Goal: Task Accomplishment & Management: Manage account settings

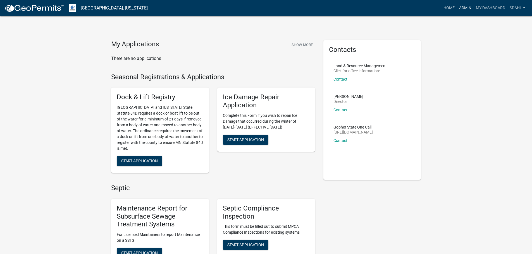
click at [461, 8] on link "Admin" at bounding box center [465, 8] width 17 height 11
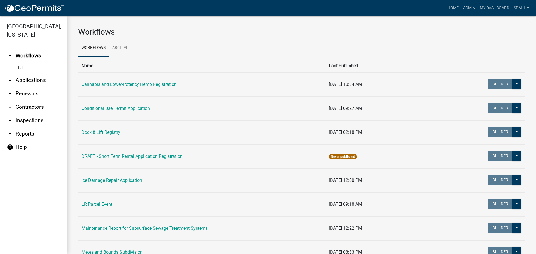
click at [43, 80] on link "arrow_drop_down Applications" at bounding box center [33, 80] width 67 height 13
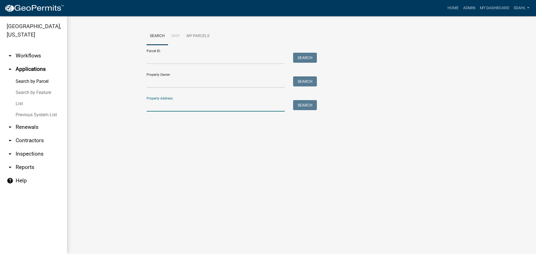
click at [184, 104] on input "Property Address:" at bounding box center [216, 105] width 138 height 11
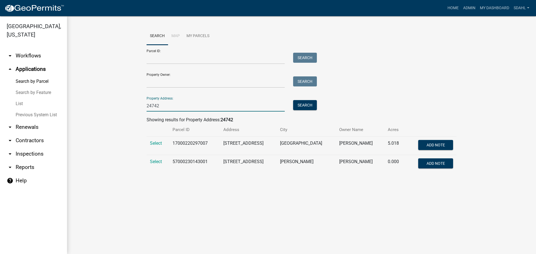
click at [164, 108] on input "24742" at bounding box center [216, 105] width 138 height 11
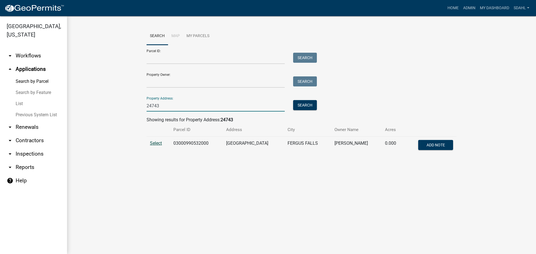
type input "24743"
click at [155, 143] on span "Select" at bounding box center [156, 143] width 12 height 5
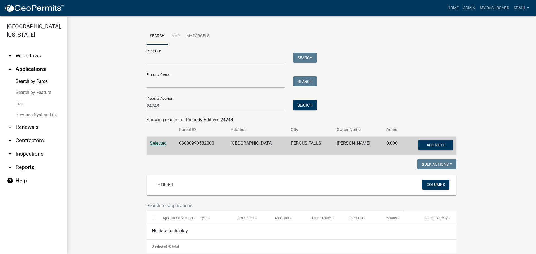
click at [186, 141] on td "03000990532000" at bounding box center [202, 146] width 52 height 18
copy td "03000990532000"
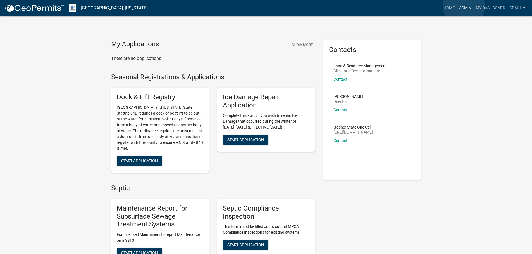
click at [464, 6] on link "Admin" at bounding box center [465, 8] width 17 height 11
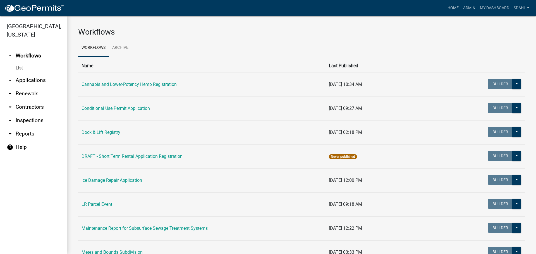
click at [25, 78] on link "arrow_drop_down Applications" at bounding box center [33, 80] width 67 height 13
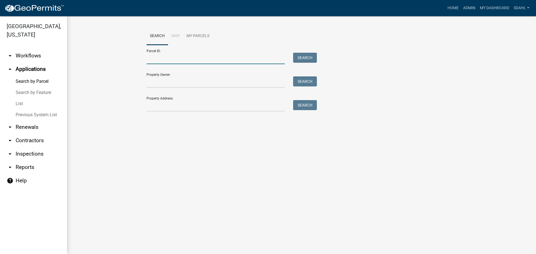
click at [196, 60] on input "Parcel ID:" at bounding box center [216, 58] width 138 height 11
click at [155, 105] on input "Property Address:" at bounding box center [216, 105] width 138 height 11
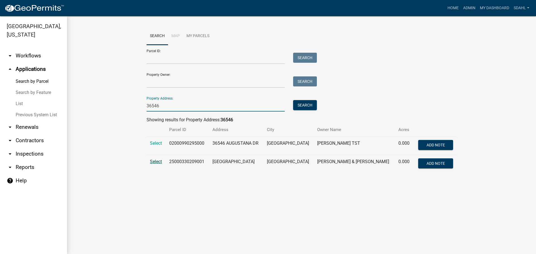
type input "36546"
click at [157, 161] on span "Select" at bounding box center [156, 161] width 12 height 5
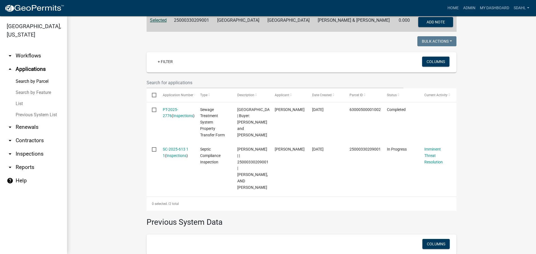
scroll to position [140, 0]
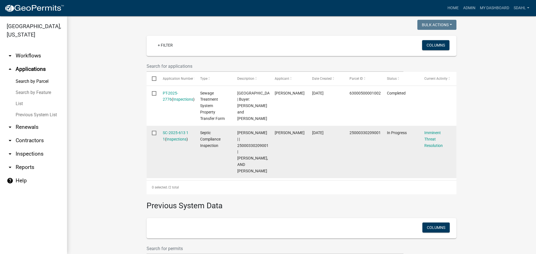
click at [253, 140] on span "Sheila Dahl | | 25000330209001 | TERRILL, CYNTHIA, AND TISHA MORICAL" at bounding box center [252, 152] width 31 height 43
copy span "25000330209001"
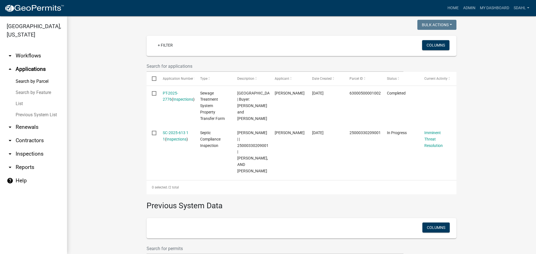
click at [472, 98] on wm-workflow-application-search-view "Search Map My Parcels Parcel ID: Search Property Owner: Search Property Address…" at bounding box center [301, 92] width 447 height 409
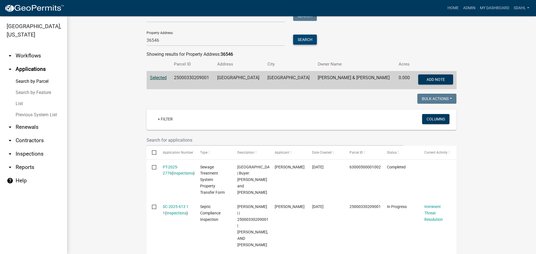
scroll to position [56, 0]
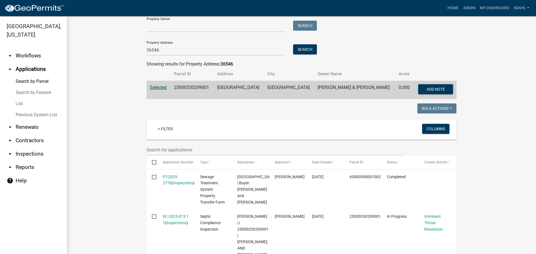
click at [194, 87] on td "25000330209001" at bounding box center [192, 90] width 43 height 18
copy td "25000330209001"
click at [354, 49] on div "Parcel ID: Search Property Owner: Search Property Address: 36546 Search" at bounding box center [302, 22] width 310 height 67
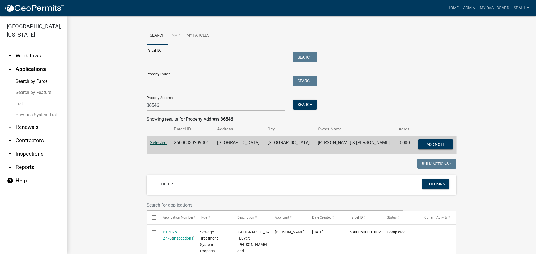
scroll to position [0, 0]
click at [305, 105] on button "Search" at bounding box center [305, 105] width 24 height 10
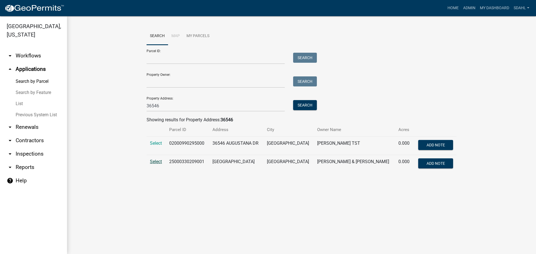
click at [159, 162] on span "Select" at bounding box center [156, 161] width 12 height 5
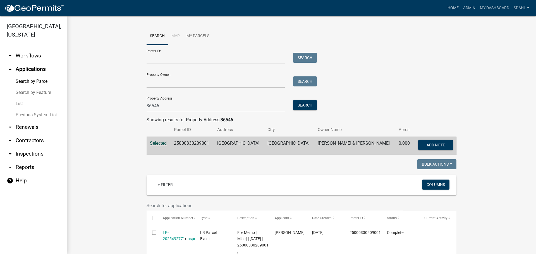
click at [360, 50] on div "Parcel ID: Search Property Owner: Search Property Address: 36546 Search" at bounding box center [302, 78] width 310 height 67
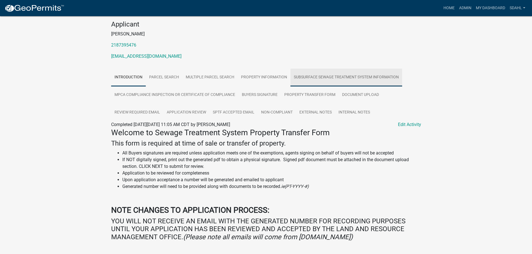
click at [326, 77] on link "Subsurface Sewage Treatment System Information" at bounding box center [346, 78] width 112 height 18
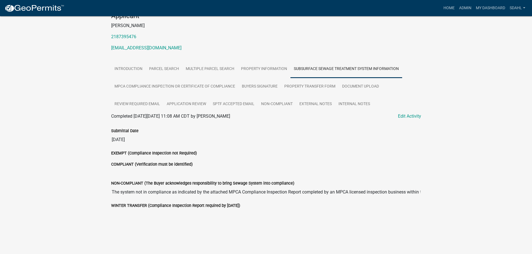
scroll to position [65, 0]
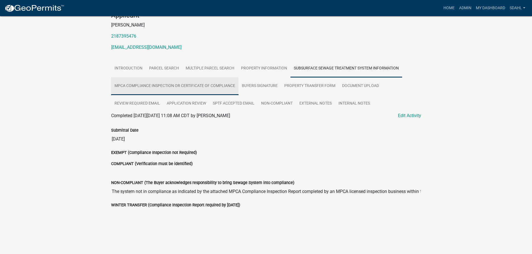
click at [220, 87] on link "MPCA Compliance Inspection or Certificate of Compliance" at bounding box center [174, 86] width 127 height 18
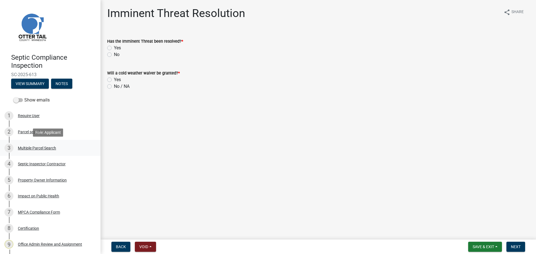
click at [37, 146] on div "Multiple Parcel Search" at bounding box center [37, 148] width 38 height 4
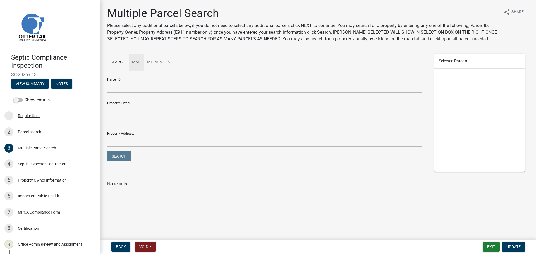
click at [136, 61] on link "Map" at bounding box center [136, 63] width 15 height 18
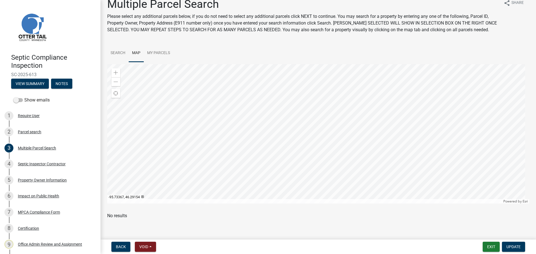
scroll to position [13, 0]
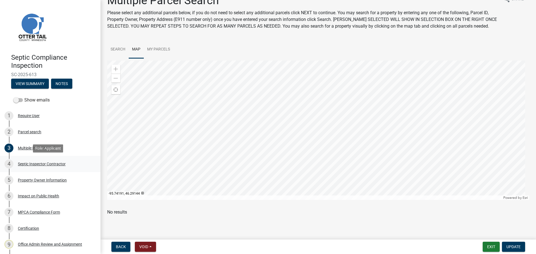
click at [40, 163] on div "Septic Inspector Contractor" at bounding box center [42, 164] width 48 height 4
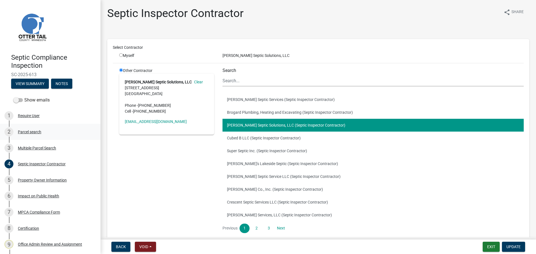
click at [35, 131] on div "Parcel search" at bounding box center [29, 132] width 23 height 4
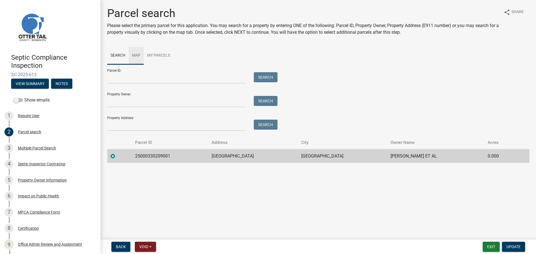
click at [136, 56] on link "Map" at bounding box center [136, 56] width 15 height 18
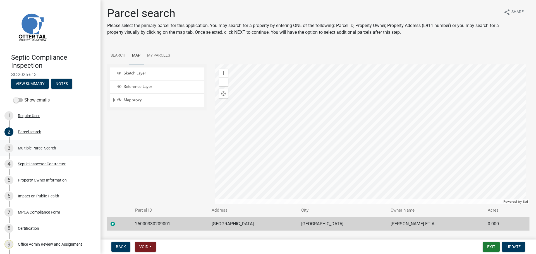
click at [31, 149] on div "Multiple Parcel Search" at bounding box center [37, 148] width 38 height 4
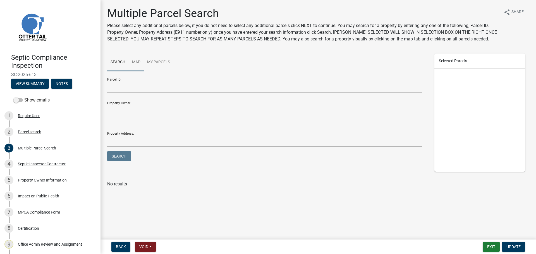
click at [136, 60] on link "Map" at bounding box center [136, 63] width 15 height 18
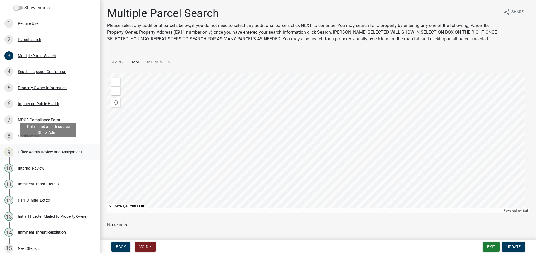
scroll to position [97, 0]
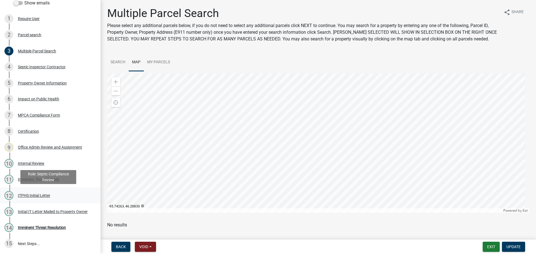
click at [34, 196] on div "ITPHS Initial Letter" at bounding box center [34, 196] width 32 height 4
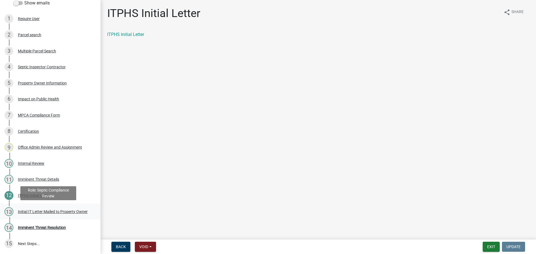
click at [38, 210] on div "Initial IT Letter Mailed to Property Owner" at bounding box center [53, 212] width 70 height 4
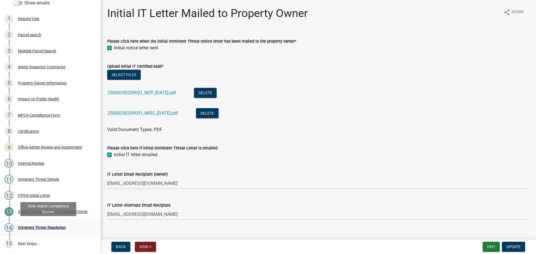
click at [41, 228] on div "Imminent Threat Resolution" at bounding box center [42, 228] width 48 height 4
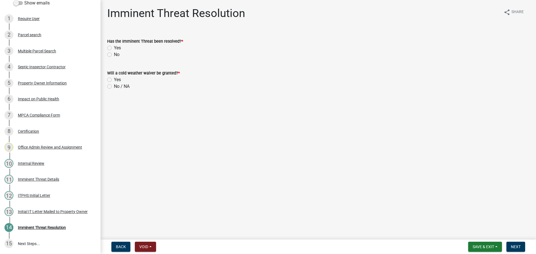
click at [114, 48] on label "Yes" at bounding box center [117, 48] width 7 height 7
click at [114, 48] on input "Yes" at bounding box center [116, 47] width 4 height 4
radio input "true"
click at [114, 86] on label "No / NA" at bounding box center [122, 86] width 16 height 7
click at [114, 86] on input "No / NA" at bounding box center [116, 85] width 4 height 4
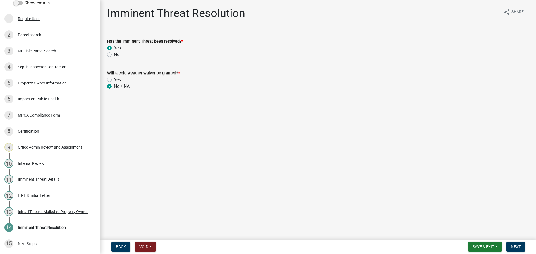
radio input "true"
click at [223, 142] on main "Imminent Threat Resolution share Share Has the Imminent Threat been resolved? *…" at bounding box center [317, 119] width 435 height 238
click at [513, 246] on span "Next" at bounding box center [516, 247] width 10 height 4
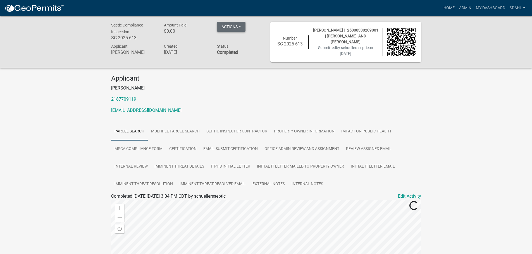
click at [241, 25] on button "Actions" at bounding box center [231, 27] width 28 height 10
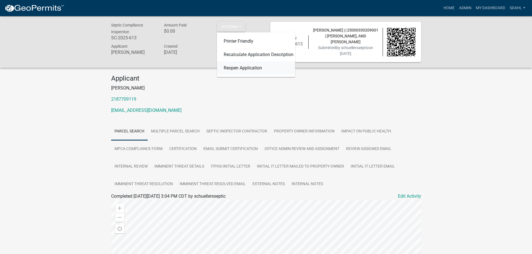
click at [247, 69] on link "Reopen Application" at bounding box center [256, 67] width 78 height 13
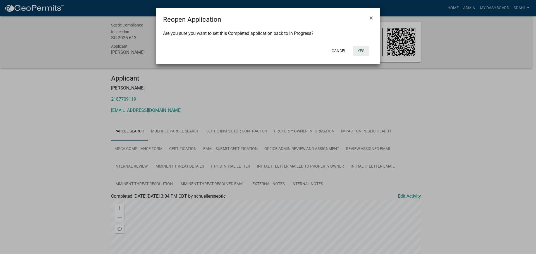
click at [363, 51] on button "Yes" at bounding box center [361, 51] width 16 height 10
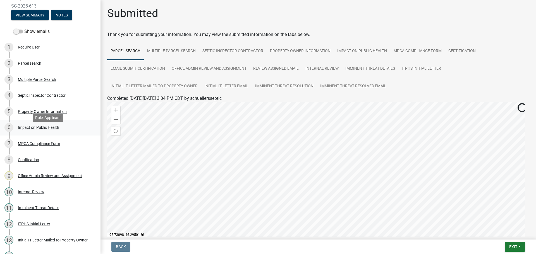
scroll to position [97, 0]
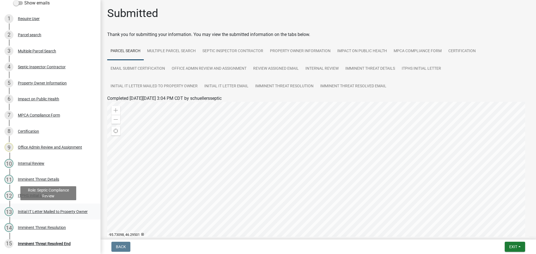
click at [44, 210] on div "Initial IT Letter Mailed to Property Owner" at bounding box center [53, 212] width 70 height 4
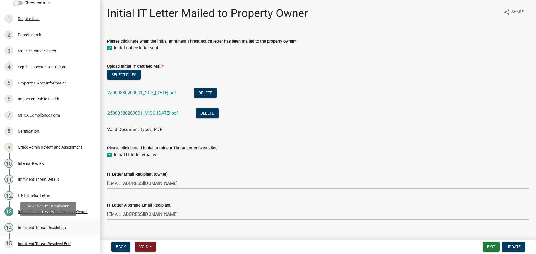
click at [44, 227] on div "Imminent Threat Resolution" at bounding box center [42, 228] width 48 height 4
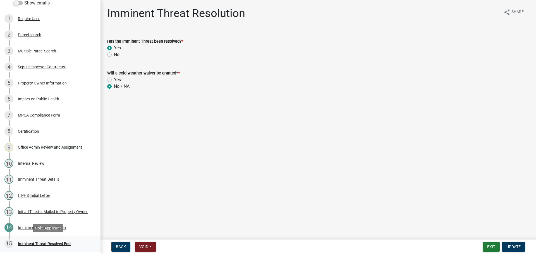
click at [52, 242] on div "Imminent Threat Resolved End" at bounding box center [44, 244] width 53 height 4
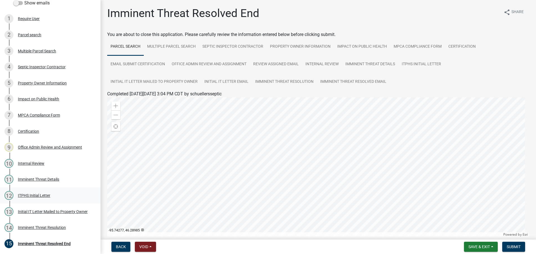
click at [34, 195] on div "ITPHS Initial Letter" at bounding box center [34, 196] width 32 height 4
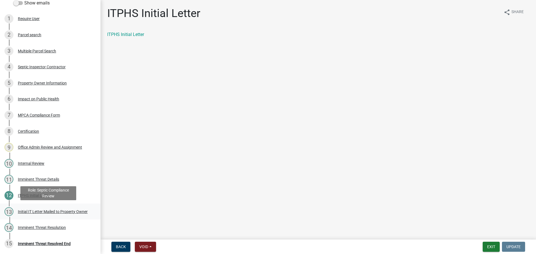
click at [42, 211] on div "Initial IT Letter Mailed to Property Owner" at bounding box center [53, 212] width 70 height 4
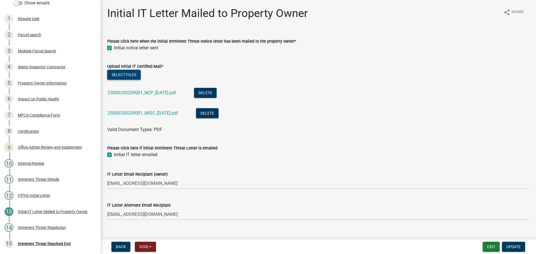
click at [121, 73] on button "Select files" at bounding box center [123, 75] width 33 height 10
click at [467, 69] on div "Upload Initial IT Certified Mail *" at bounding box center [318, 66] width 422 height 7
click at [126, 73] on button "Select files" at bounding box center [123, 75] width 33 height 10
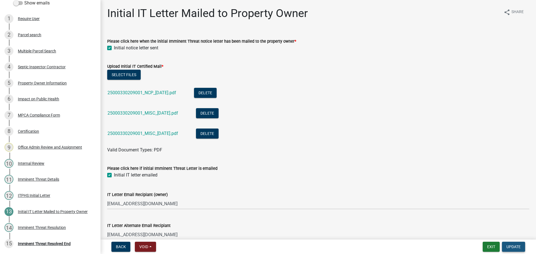
click at [514, 248] on span "Update" at bounding box center [513, 247] width 14 height 4
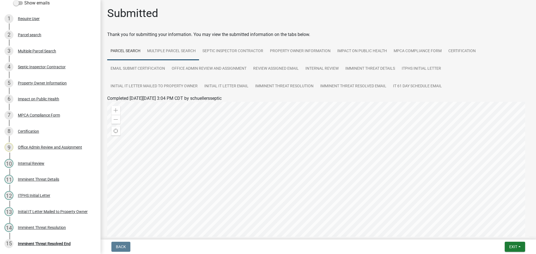
click at [184, 50] on link "Multiple Parcel Search" at bounding box center [171, 51] width 55 height 18
click at [249, 53] on link "Septic Inspector Contractor" at bounding box center [233, 51] width 68 height 18
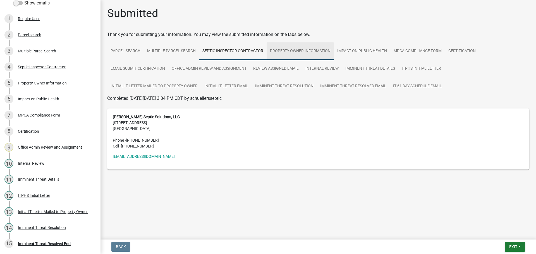
click at [309, 58] on link "Property Owner Information" at bounding box center [300, 51] width 67 height 18
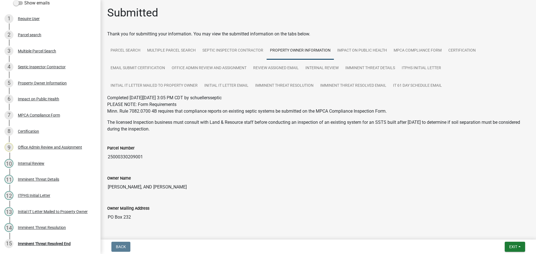
scroll to position [0, 0]
click at [352, 52] on link "Impact on Public Health" at bounding box center [362, 51] width 56 height 18
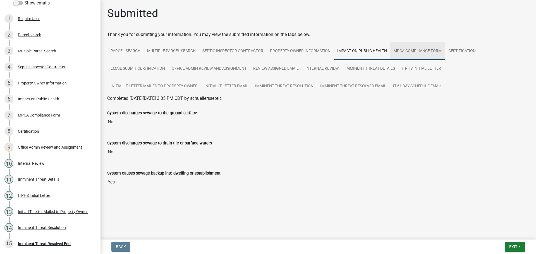
click at [413, 50] on link "MPCA Compliance Form" at bounding box center [417, 51] width 55 height 18
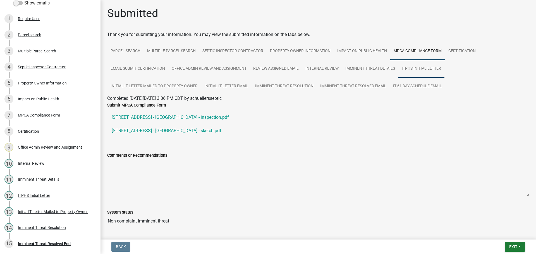
click at [417, 70] on link "ITPHS Initial Letter" at bounding box center [421, 69] width 46 height 18
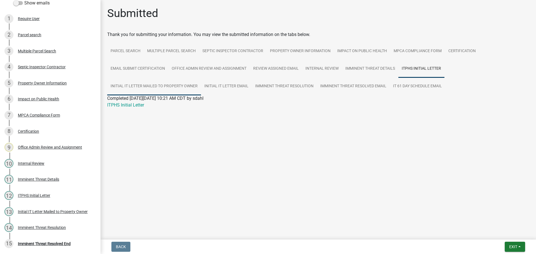
click at [147, 83] on link "Initial IT Letter Mailed to Property Owner" at bounding box center [154, 87] width 94 height 18
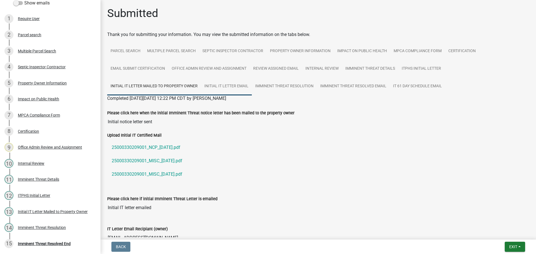
click at [224, 87] on link "Initial IT Letter Email" at bounding box center [226, 87] width 51 height 18
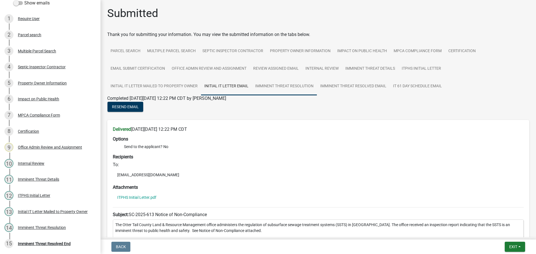
click at [284, 90] on link "Imminent Threat Resolution" at bounding box center [284, 87] width 65 height 18
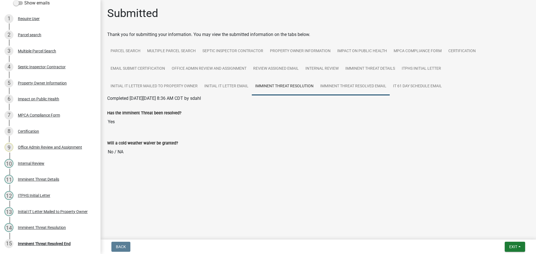
click at [355, 87] on link "Imminent Threat Resolved Email" at bounding box center [353, 87] width 73 height 18
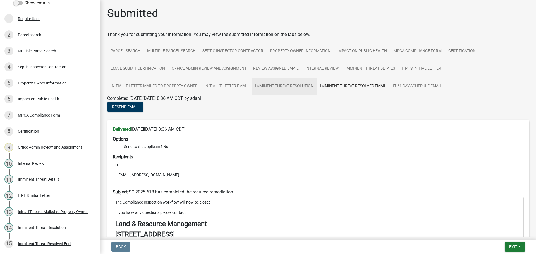
click at [285, 89] on link "Imminent Threat Resolution" at bounding box center [284, 87] width 65 height 18
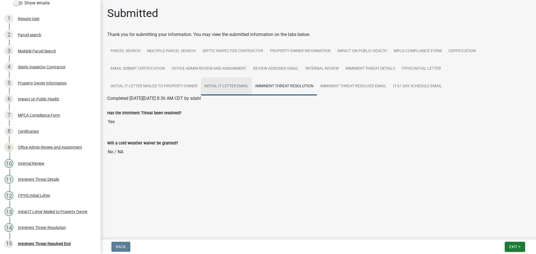
click at [225, 87] on link "Initial IT Letter Email" at bounding box center [226, 87] width 51 height 18
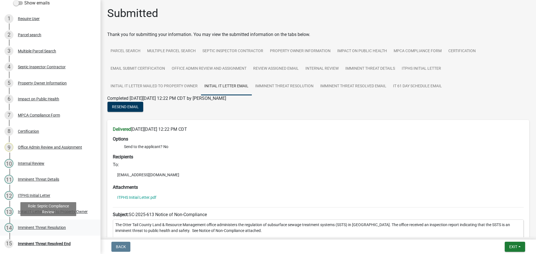
click at [34, 227] on div "Imminent Threat Resolution" at bounding box center [42, 228] width 48 height 4
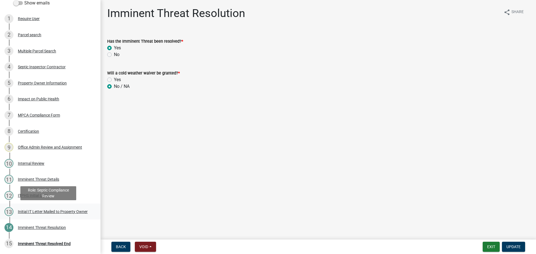
click at [30, 210] on div "Initial IT Letter Mailed to Property Owner" at bounding box center [53, 212] width 70 height 4
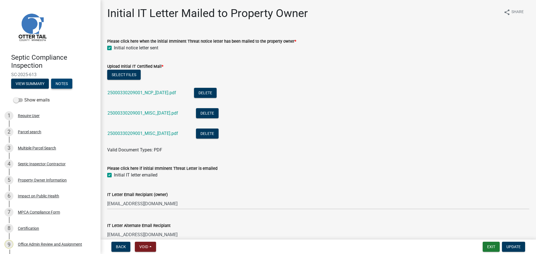
click at [58, 84] on button "Notes" at bounding box center [61, 84] width 21 height 10
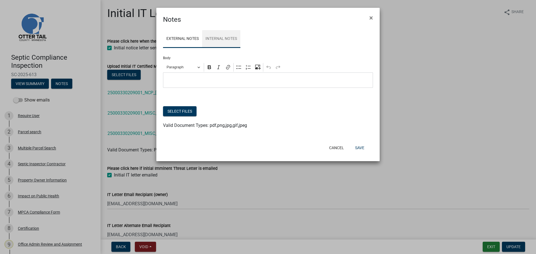
click at [228, 41] on link "Internal Notes" at bounding box center [221, 39] width 38 height 18
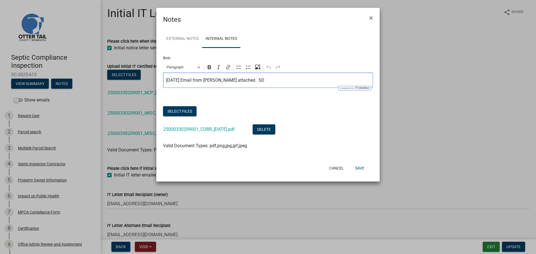
click at [268, 79] on p "2025-10-03 Email from Chris LeClair attached. SD" at bounding box center [268, 80] width 204 height 7
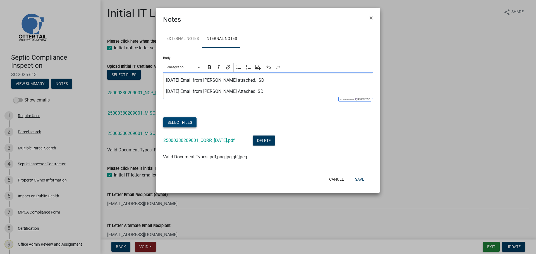
click at [181, 122] on button "Select files" at bounding box center [179, 122] width 33 height 10
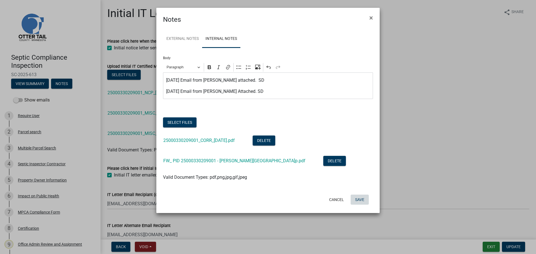
click at [360, 200] on button "Save" at bounding box center [360, 200] width 18 height 10
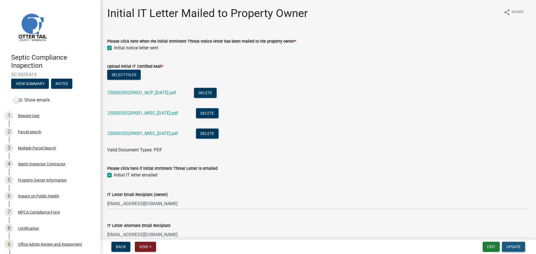
click at [513, 246] on span "Update" at bounding box center [513, 247] width 14 height 4
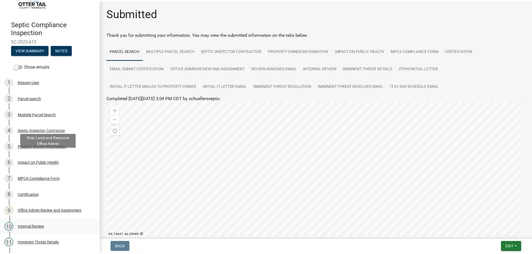
scroll to position [97, 0]
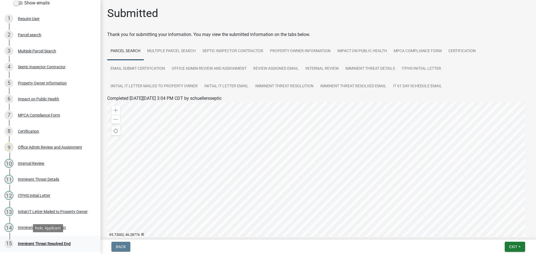
click at [48, 244] on div "Imminent Threat Resolved End" at bounding box center [44, 244] width 53 height 4
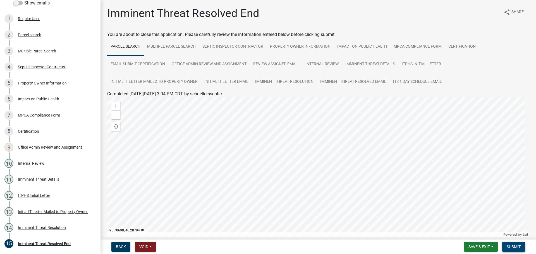
click at [515, 246] on span "Submit" at bounding box center [514, 247] width 14 height 4
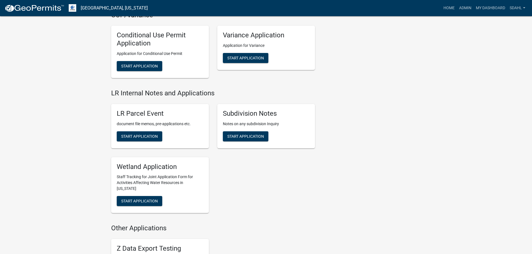
scroll to position [781, 0]
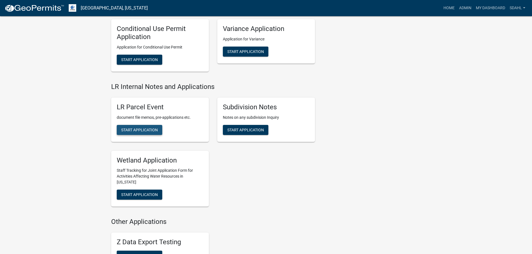
click at [140, 129] on span "Start Application" at bounding box center [139, 130] width 37 height 4
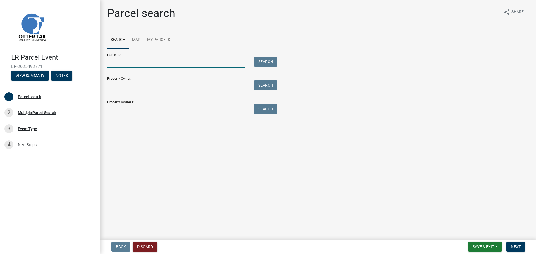
click at [130, 64] on input "Parcel ID:" at bounding box center [176, 62] width 138 height 11
paste input "25000330209001"
type input "25000330209001"
click at [267, 60] on button "Search" at bounding box center [266, 62] width 24 height 10
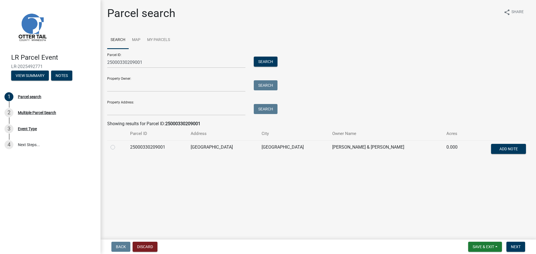
click at [117, 144] on label at bounding box center [117, 144] width 0 height 0
click at [117, 148] on input "radio" at bounding box center [119, 146] width 4 height 4
radio input "true"
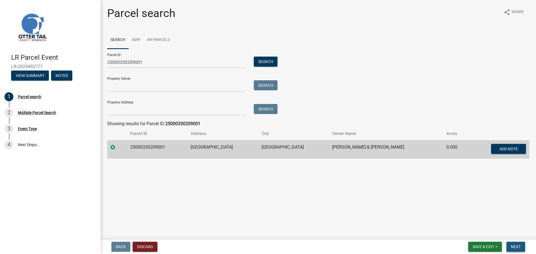
click at [517, 248] on span "Next" at bounding box center [516, 247] width 10 height 4
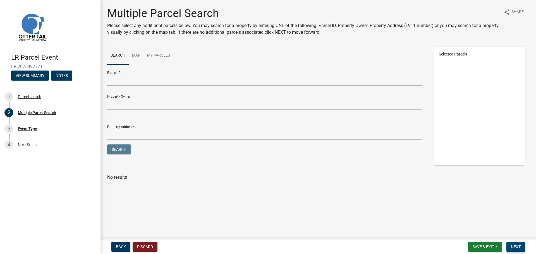
click at [516, 246] on span "Next" at bounding box center [516, 247] width 10 height 4
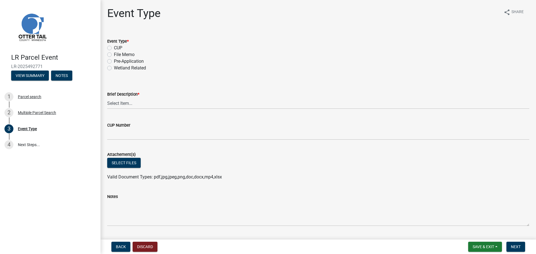
click at [114, 54] on label "File Memo" at bounding box center [124, 54] width 21 height 7
click at [114, 54] on input "File Memo" at bounding box center [116, 53] width 4 height 4
radio input "true"
click at [128, 103] on select "Select Item... Bluff Determination Building or Site line Complaint Corresponden…" at bounding box center [318, 103] width 422 height 11
click at [107, 98] on select "Select Item... Bluff Determination Building or Site line Complaint Corresponden…" at bounding box center [318, 103] width 422 height 11
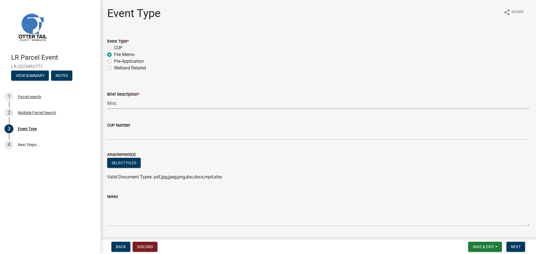
select select "a21ce619-e1f1-4cf9-93fc-07f65513f895"
click at [128, 162] on button "Select files" at bounding box center [123, 163] width 33 height 10
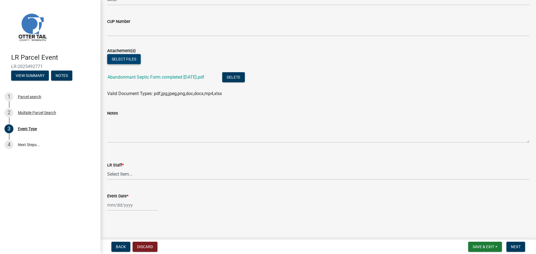
scroll to position [104, 0]
click at [133, 174] on select "Select Item... Alexis Newark Amy Busko Andrea Perales Brittany Tollefson Christ…" at bounding box center [318, 173] width 422 height 11
click at [144, 187] on wm-data-entity-input-list "Event Type * CUP File Memo Pre-Application Wetland Related Brief Description * …" at bounding box center [318, 71] width 422 height 289
click at [128, 176] on select "Select Item... Alexis Newark Amy Busko Andrea Perales Brittany Tollefson Christ…" at bounding box center [318, 173] width 422 height 11
click at [151, 192] on wm-data-entity-input "LR Staff * Select Item... Alexis Newark Amy Busko Andrea Perales Brittany Tolle…" at bounding box center [318, 171] width 422 height 49
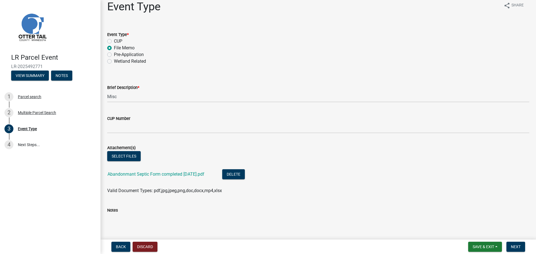
scroll to position [0, 0]
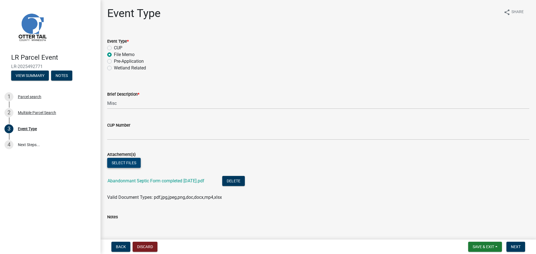
click at [116, 161] on button "Select files" at bounding box center [123, 163] width 33 height 10
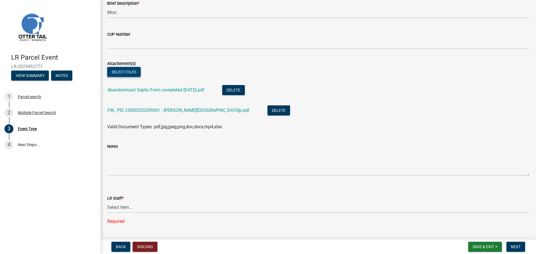
scroll to position [112, 0]
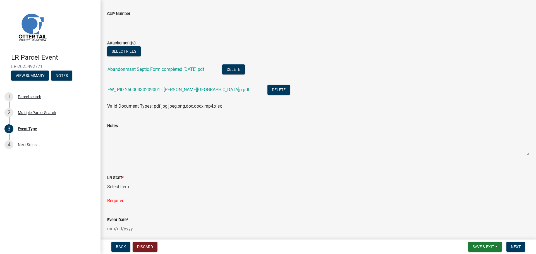
click at [120, 134] on textarea "Notes" at bounding box center [318, 142] width 422 height 26
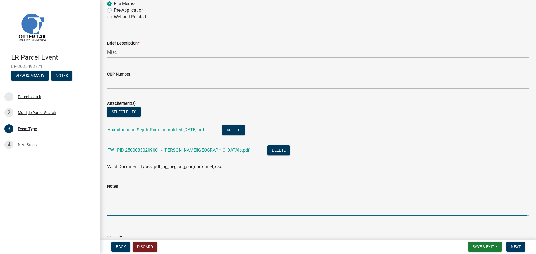
scroll to position [84, 0]
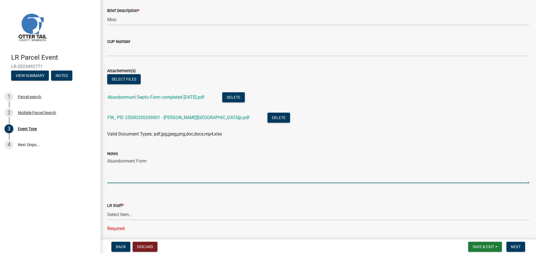
type textarea "Abandonment Form"
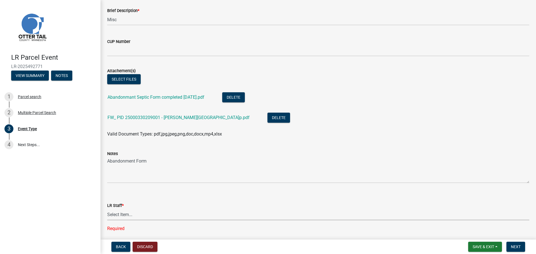
click at [147, 216] on select "Select Item... Alexis Newark Amy Busko Andrea Perales Brittany Tollefson Christ…" at bounding box center [318, 214] width 422 height 11
click at [107, 209] on select "Select Item... Alexis Newark Amy Busko Andrea Perales Brittany Tollefson Christ…" at bounding box center [318, 214] width 422 height 11
select select "67745ee8-7159-4960-80f9-a638286b467c"
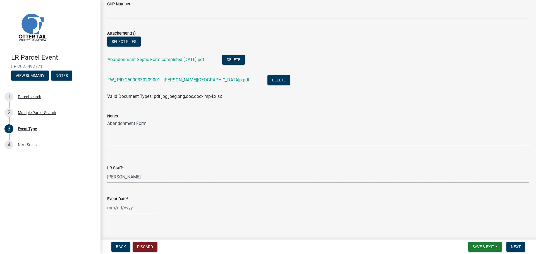
scroll to position [124, 0]
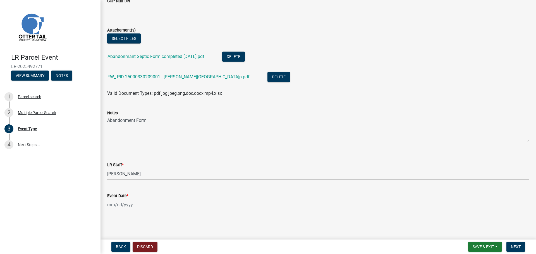
select select "10"
select select "2025"
click at [123, 207] on div "Jan Feb Mar Apr May Jun Jul Aug Sep Oct Nov Dec 1525 1526 1527 1528 1529 1530 1…" at bounding box center [132, 204] width 51 height 11
click at [131, 168] on div "15" at bounding box center [130, 166] width 9 height 9
type input "[DATE]"
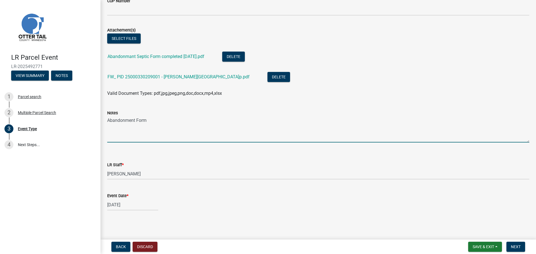
click at [159, 122] on textarea "Abandonment Form" at bounding box center [318, 129] width 422 height 26
type textarea "Abandonment Form per CWL"
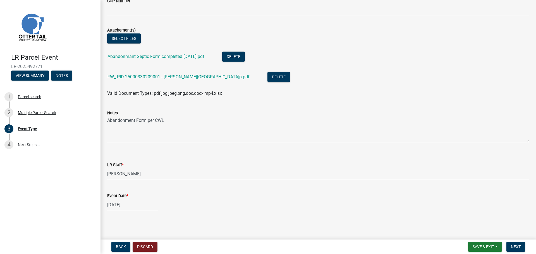
click at [205, 215] on wm-data-entity-input "Event Date * 10/15/2025" at bounding box center [318, 200] width 422 height 31
click at [517, 247] on span "Next" at bounding box center [516, 247] width 10 height 4
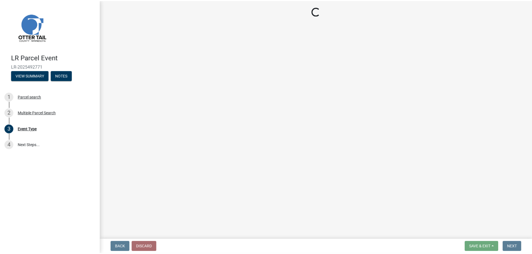
scroll to position [0, 0]
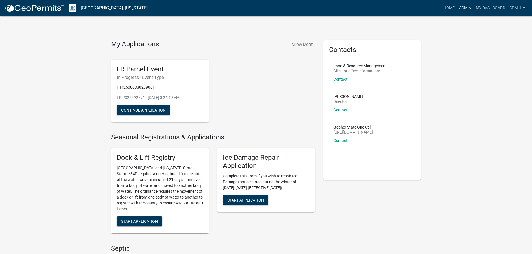
click at [468, 3] on link "Admin" at bounding box center [465, 8] width 17 height 11
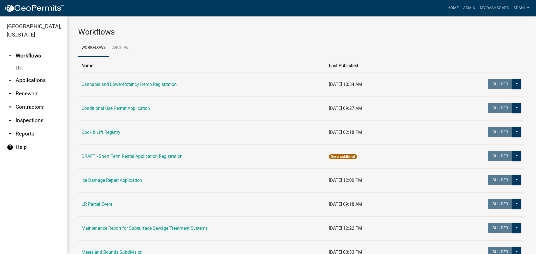
click at [35, 79] on link "arrow_drop_down Applications" at bounding box center [33, 80] width 67 height 13
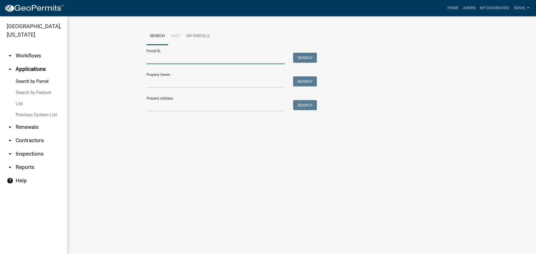
click at [167, 59] on input "Parcel ID:" at bounding box center [216, 58] width 138 height 11
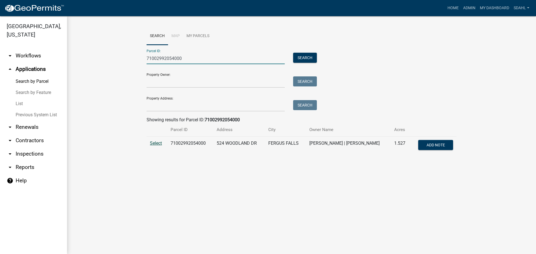
type input "71002992054000"
click at [159, 145] on span "Select" at bounding box center [156, 143] width 12 height 5
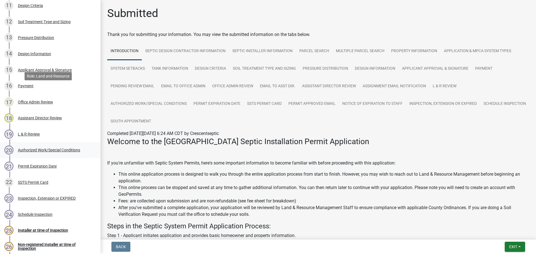
scroll to position [364, 0]
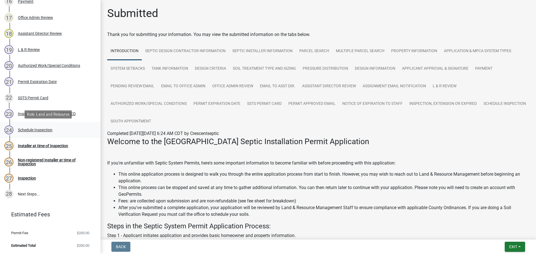
click at [36, 132] on div "Schedule Inspection" at bounding box center [35, 130] width 35 height 4
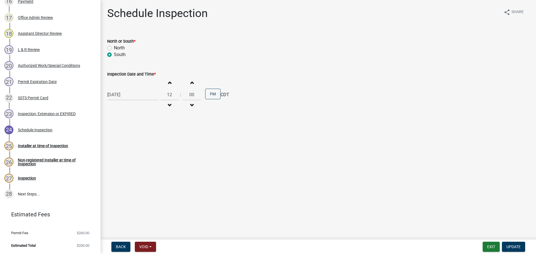
click at [130, 97] on div "[DATE]" at bounding box center [132, 94] width 51 height 11
select select "10"
select select "2025"
click at [139, 142] on div "16" at bounding box center [139, 142] width 9 height 9
type input "[DATE]"
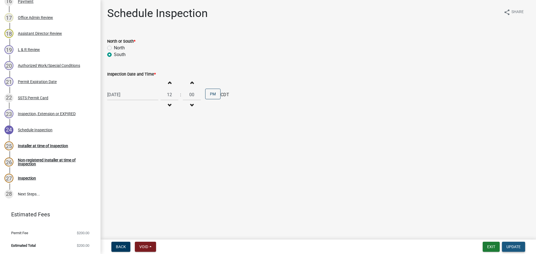
click at [514, 245] on span "Update" at bounding box center [513, 247] width 14 height 4
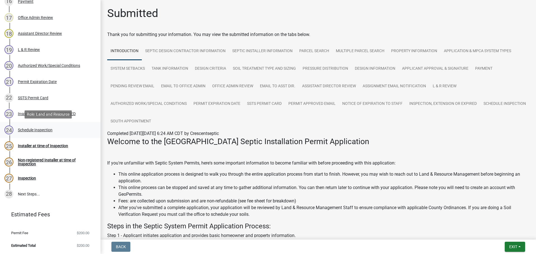
click at [39, 132] on div "Schedule Inspection" at bounding box center [35, 130] width 35 height 4
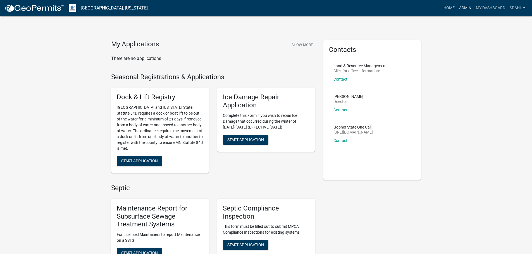
click at [464, 7] on link "Admin" at bounding box center [465, 8] width 17 height 11
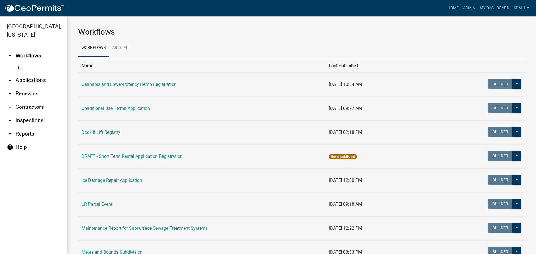
click at [36, 83] on link "arrow_drop_down Applications" at bounding box center [33, 80] width 67 height 13
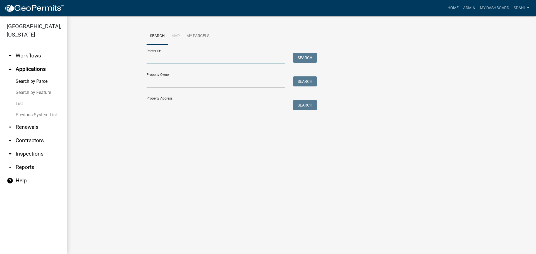
click at [169, 58] on input "Parcel ID:" at bounding box center [216, 58] width 138 height 11
paste input "25000330209001"
type input "25000330209001"
click at [310, 56] on button "Search" at bounding box center [305, 58] width 24 height 10
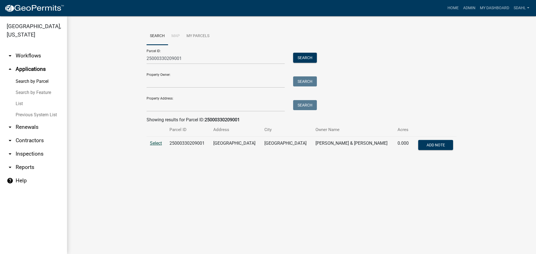
click at [157, 145] on span "Select" at bounding box center [156, 143] width 12 height 5
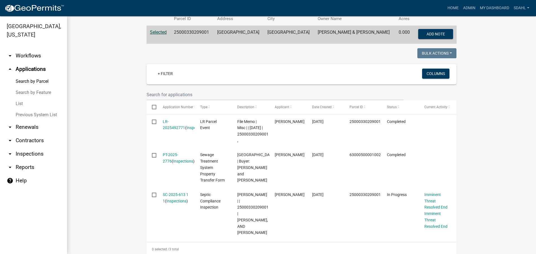
scroll to position [112, 0]
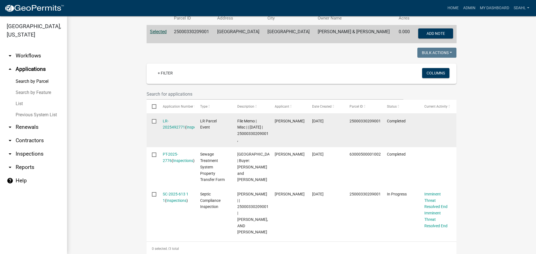
click at [264, 142] on span "File Memo | Misc | | 10/15/2025 | 25000330209001 ," at bounding box center [252, 130] width 31 height 23
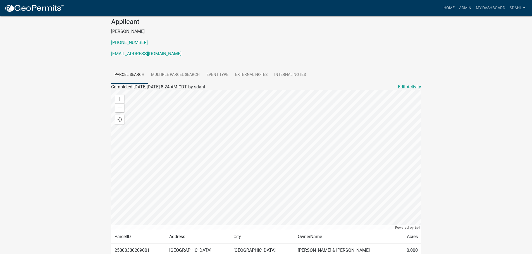
scroll to position [84, 0]
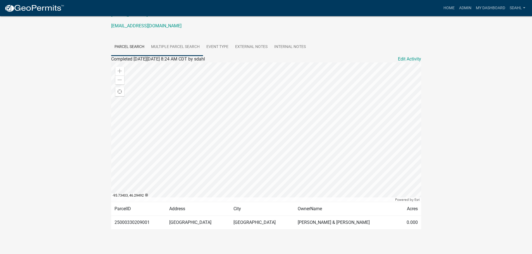
click at [183, 47] on link "Multiple Parcel Search" at bounding box center [175, 47] width 55 height 18
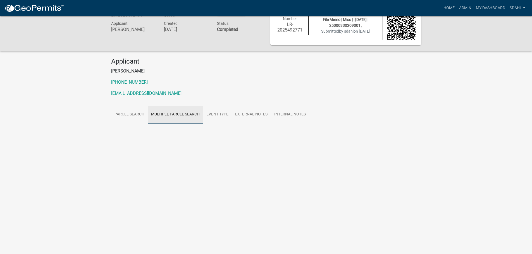
scroll to position [16, 0]
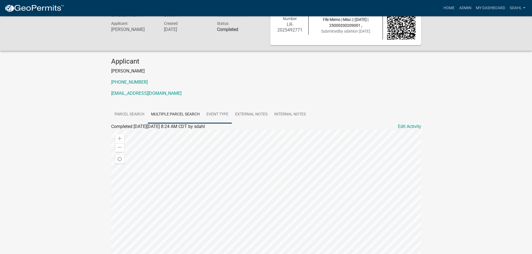
click at [219, 116] on link "Event Type" at bounding box center [217, 115] width 29 height 18
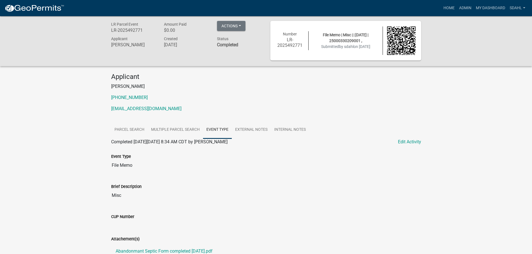
scroll to position [0, 0]
click at [249, 129] on link "External Notes" at bounding box center [251, 131] width 39 height 18
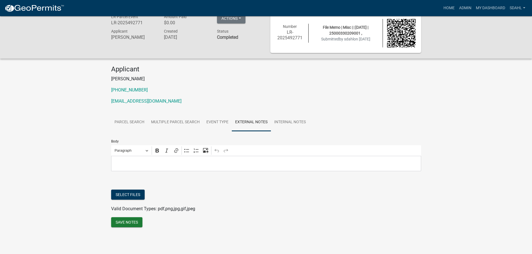
scroll to position [16, 0]
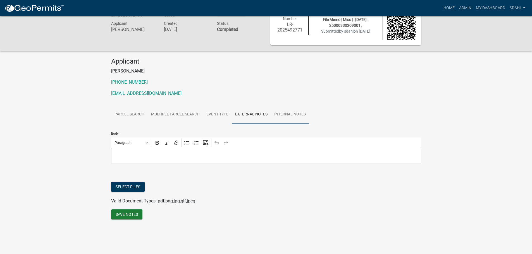
click at [292, 110] on link "Internal Notes" at bounding box center [290, 115] width 38 height 18
click at [127, 187] on button "Select files" at bounding box center [127, 187] width 33 height 10
click at [222, 117] on link "Event Type" at bounding box center [217, 115] width 29 height 18
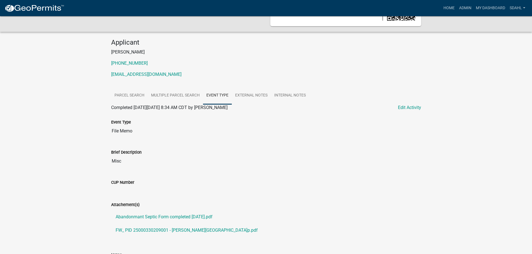
scroll to position [0, 0]
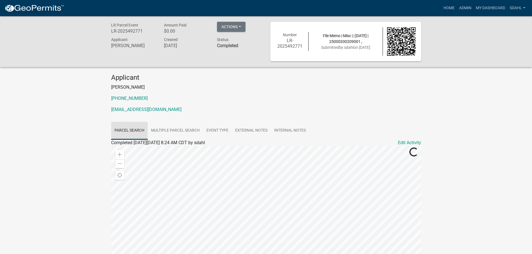
click at [124, 131] on link "Parcel search" at bounding box center [129, 131] width 37 height 18
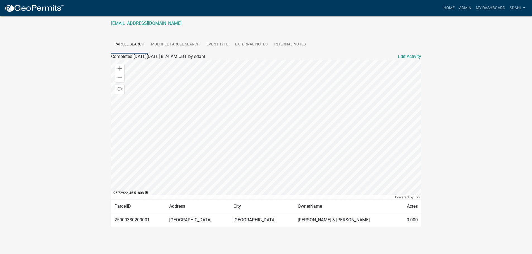
scroll to position [87, 0]
click at [178, 39] on link "Multiple Parcel Search" at bounding box center [175, 44] width 55 height 18
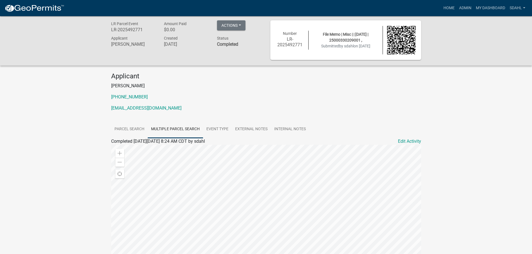
scroll to position [0, 0]
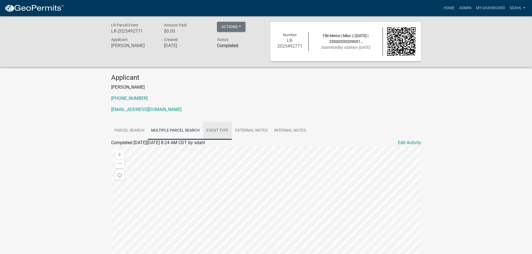
click at [219, 128] on link "Event Type" at bounding box center [217, 131] width 29 height 18
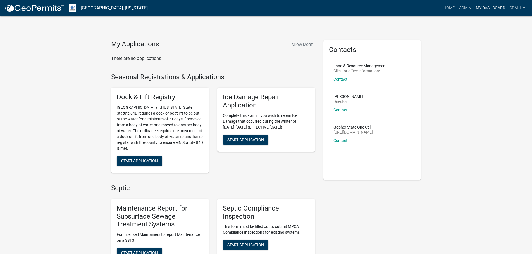
click at [487, 8] on link "My Dashboard" at bounding box center [490, 8] width 34 height 11
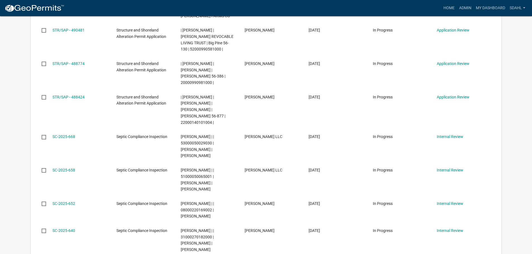
scroll to position [391, 0]
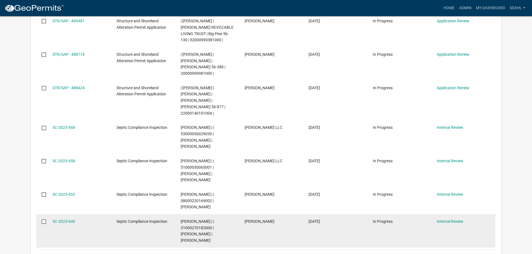
click at [202, 219] on span "[PERSON_NAME] | | 31000270182000 | [PERSON_NAME] | [PERSON_NAME]" at bounding box center [197, 230] width 33 height 23
copy span "31000270182000"
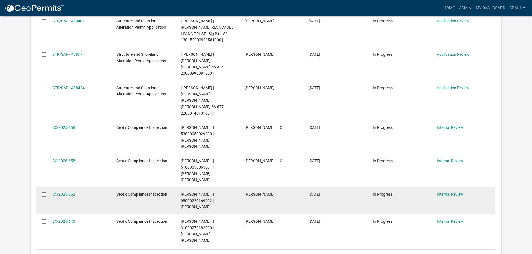
click at [194, 192] on span "Sheila Dahl | | 08000220169002 | BRUCE R HANSON" at bounding box center [197, 200] width 33 height 17
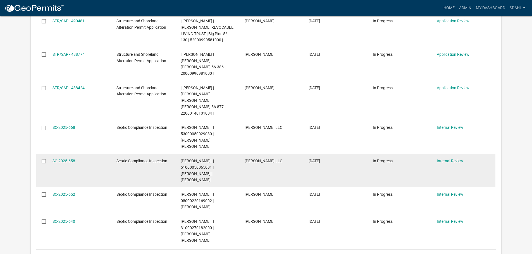
drag, startPoint x: 198, startPoint y: 156, endPoint x: 199, endPoint y: 127, distance: 29.0
click at [199, 159] on span "Sheila Dahl | | 51000050065001 | MATTHEW A KAISER | ABBE S KAISER" at bounding box center [197, 170] width 33 height 23
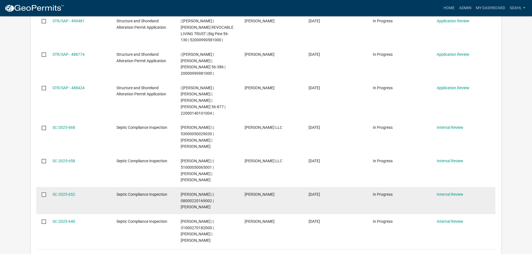
click at [199, 192] on span "Sheila Dahl | | 08000220169002 | BRUCE R HANSON" at bounding box center [197, 200] width 33 height 17
copy span "08000220169002"
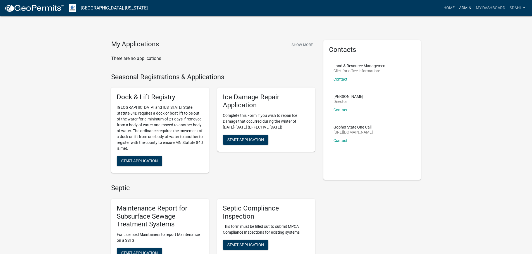
click at [461, 6] on link "Admin" at bounding box center [465, 8] width 17 height 11
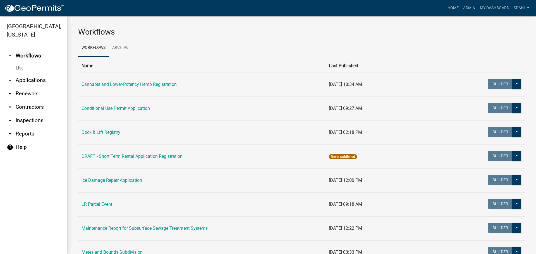
click at [36, 80] on link "arrow_drop_down Applications" at bounding box center [33, 80] width 67 height 13
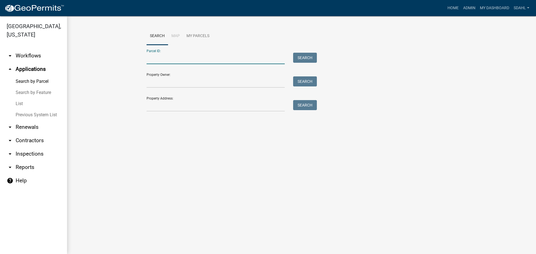
click at [163, 56] on input "Parcel ID:" at bounding box center [216, 58] width 138 height 11
paste input "31000270182000"
click at [300, 57] on button "Search" at bounding box center [305, 58] width 24 height 10
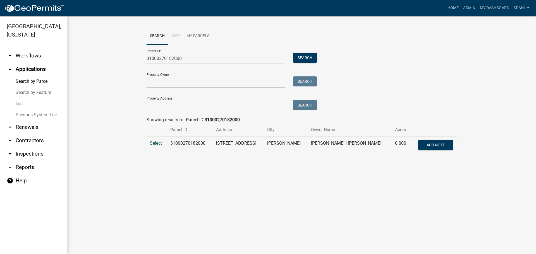
click at [161, 144] on span "Select" at bounding box center [156, 143] width 12 height 5
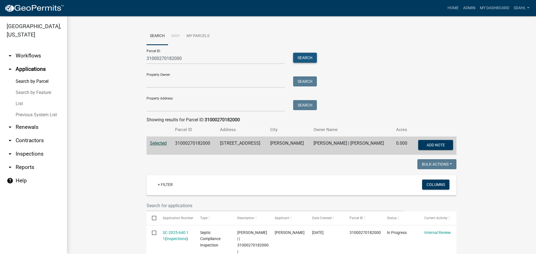
click at [301, 55] on button "Search" at bounding box center [305, 58] width 24 height 10
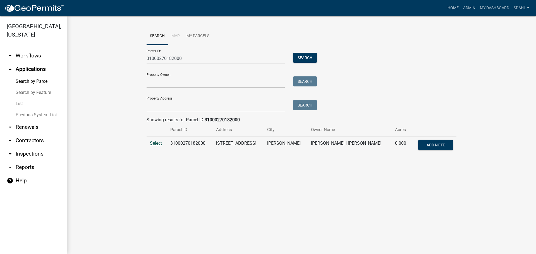
click at [160, 143] on span "Select" at bounding box center [156, 143] width 12 height 5
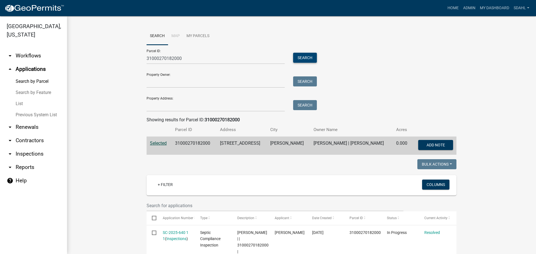
click at [302, 56] on button "Search" at bounding box center [305, 58] width 24 height 10
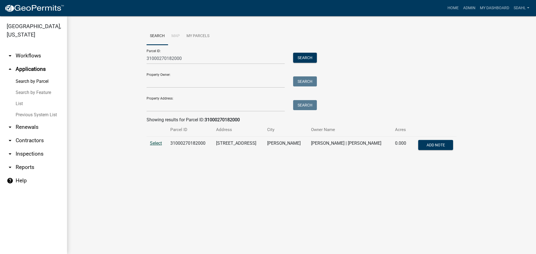
click at [152, 142] on span "Select" at bounding box center [156, 143] width 12 height 5
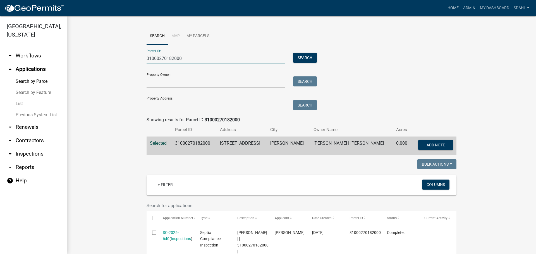
click at [163, 57] on input "31000270182000" at bounding box center [216, 58] width 138 height 11
paste input "08000220169002"
type input "08000220169002"
click at [304, 59] on button "Search" at bounding box center [305, 58] width 24 height 10
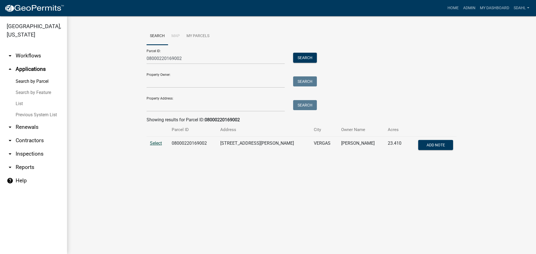
click at [155, 143] on span "Select" at bounding box center [156, 143] width 12 height 5
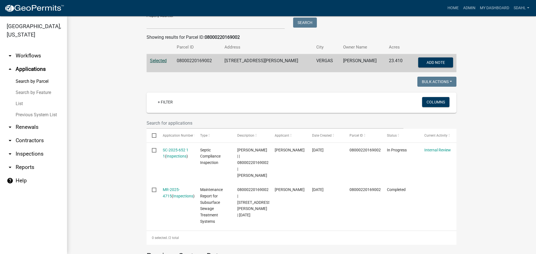
scroll to position [112, 0]
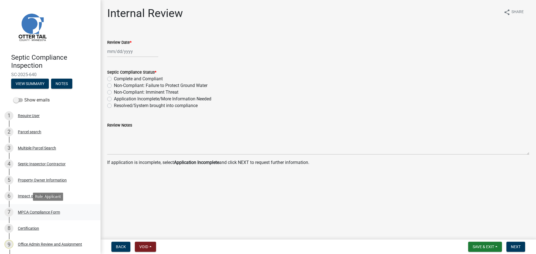
click at [39, 212] on div "MPCA Compliance Form" at bounding box center [39, 212] width 42 height 4
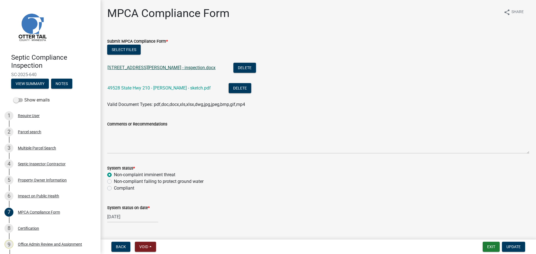
click at [177, 68] on link "[STREET_ADDRESS][PERSON_NAME] - inspection.docx" at bounding box center [161, 67] width 108 height 5
click at [159, 88] on link "49528 State Hwy 210 - [PERSON_NAME] - sketch.pdf" at bounding box center [158, 87] width 103 height 5
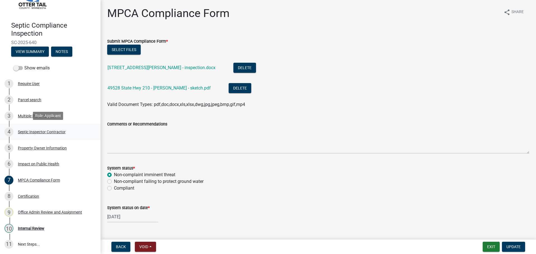
scroll to position [33, 0]
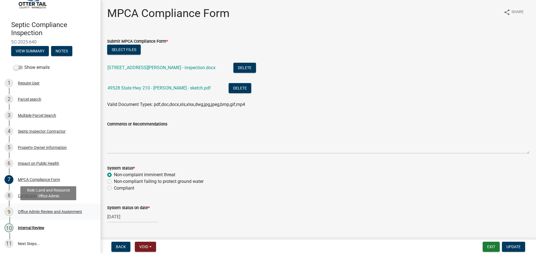
click at [46, 210] on div "Office Admin Review and Assignment" at bounding box center [50, 212] width 64 height 4
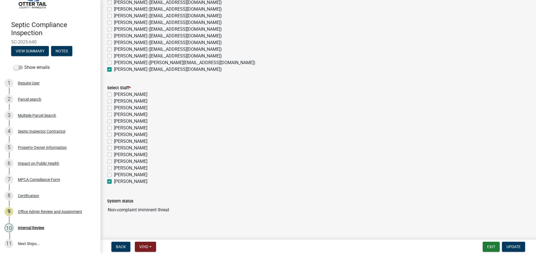
scroll to position [70, 0]
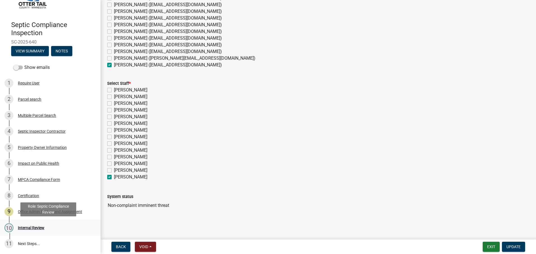
click at [38, 226] on div "Internal Review" at bounding box center [31, 228] width 27 height 4
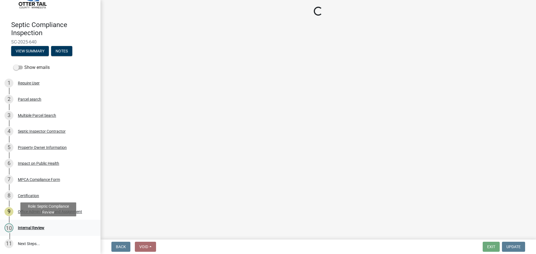
scroll to position [0, 0]
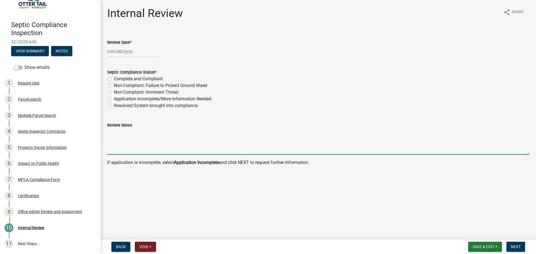
click at [136, 141] on textarea "Review Notes" at bounding box center [318, 142] width 422 height 26
paste textarea "SSTS-2025-449"
type textarea "SSTS-2025-449"
click at [121, 53] on div at bounding box center [132, 51] width 51 height 11
select select "10"
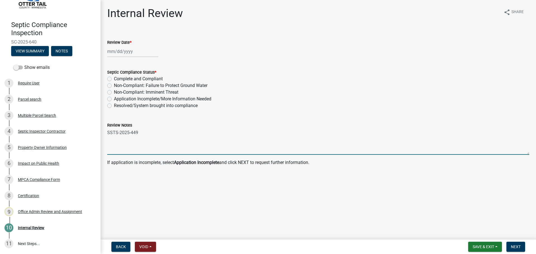
select select "2025"
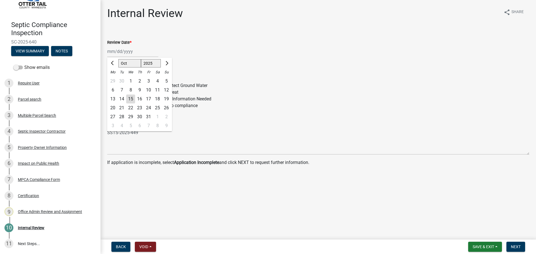
click at [131, 97] on div "15" at bounding box center [130, 99] width 9 height 9
type input "[DATE]"
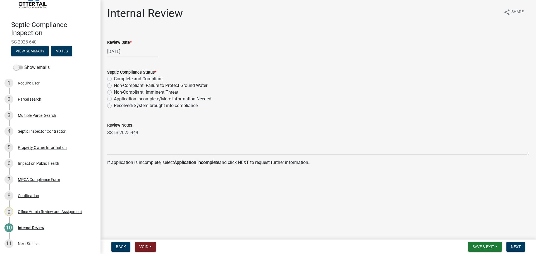
click at [114, 107] on label "Resolved/System brought into compliance" at bounding box center [156, 105] width 84 height 7
click at [114, 106] on input "Resolved/System brought into compliance" at bounding box center [116, 104] width 4 height 4
radio input "true"
click at [516, 247] on span "Next" at bounding box center [516, 247] width 10 height 4
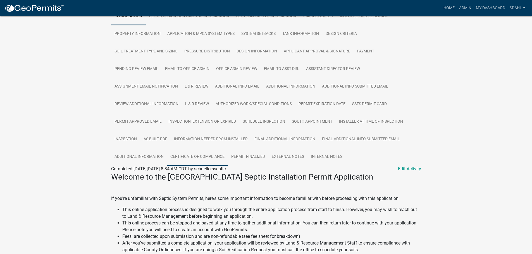
scroll to position [140, 0]
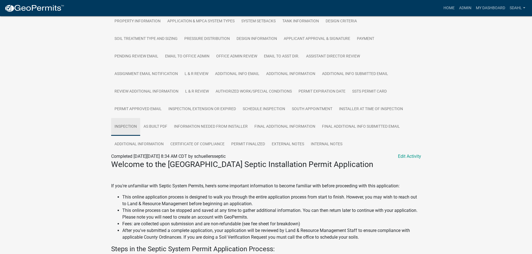
click at [128, 122] on link "Inspection" at bounding box center [125, 127] width 29 height 18
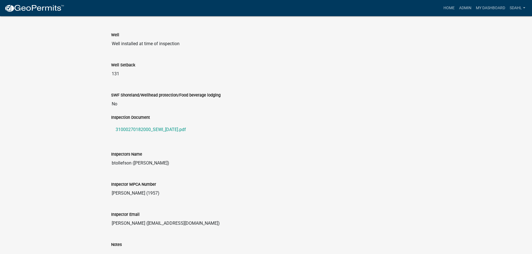
scroll to position [577, 0]
click at [172, 126] on link "31000270182000_SEWI_[DATE].pdf" at bounding box center [266, 129] width 310 height 13
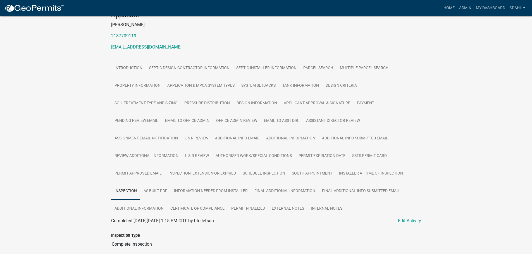
scroll to position [0, 0]
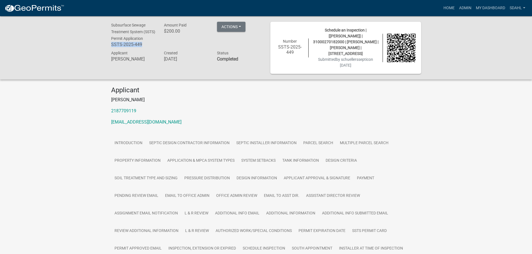
drag, startPoint x: 142, startPoint y: 52, endPoint x: 103, endPoint y: 55, distance: 39.5
click at [103, 55] on div "Subsurface Sewage Treatment System (SSTS) Permit Application SSTS-2025-449 Amou…" at bounding box center [266, 47] width 532 height 63
copy h6 "SSTS-2025-449"
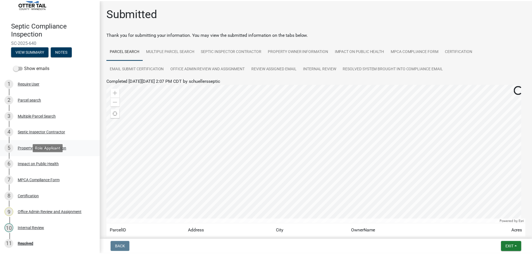
scroll to position [33, 0]
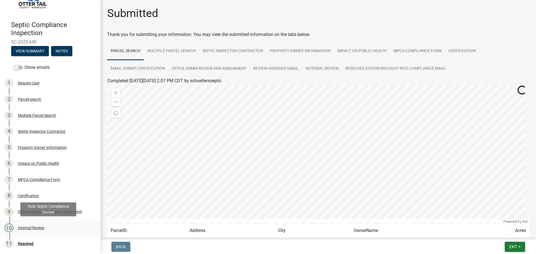
click at [37, 227] on div "Internal Review" at bounding box center [31, 228] width 27 height 4
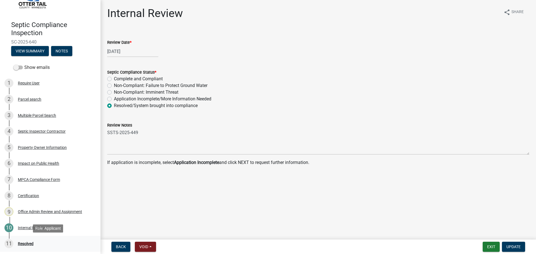
click at [27, 243] on div "Resolved" at bounding box center [26, 244] width 16 height 4
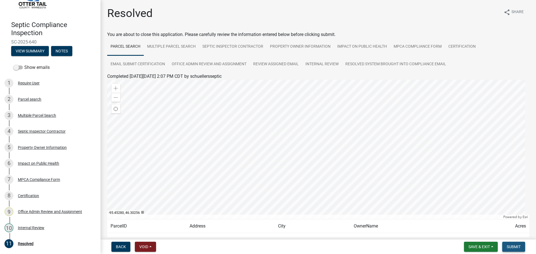
click at [513, 247] on span "Submit" at bounding box center [514, 247] width 14 height 4
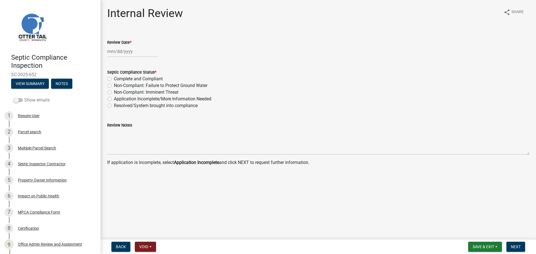
click at [28, 101] on label "Show emails" at bounding box center [31, 100] width 36 height 7
click at [24, 97] on input "Show emails" at bounding box center [24, 97] width 0 height 0
click at [32, 130] on div "Parcel search" at bounding box center [29, 132] width 23 height 4
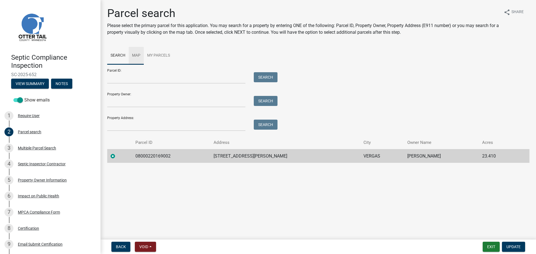
click at [137, 56] on link "Map" at bounding box center [136, 56] width 15 height 18
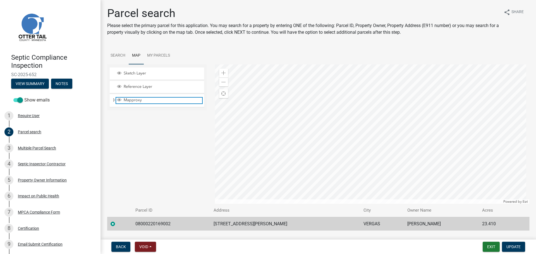
click at [120, 100] on span "Layer List" at bounding box center [119, 100] width 4 height 4
click at [114, 100] on span "Expand" at bounding box center [114, 100] width 4 height 5
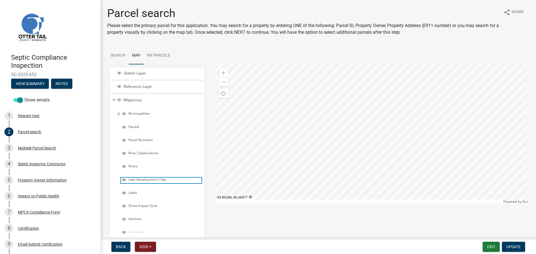
click at [125, 181] on span "Layer List" at bounding box center [124, 180] width 4 height 4
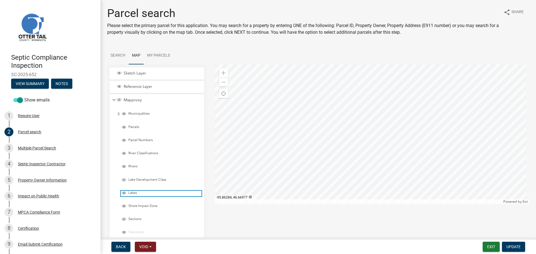
click at [124, 193] on span "Layer List" at bounding box center [124, 193] width 4 height 4
click at [114, 100] on span "Collapse" at bounding box center [114, 100] width 4 height 5
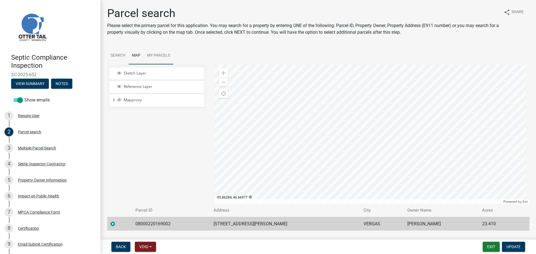
click at [168, 58] on link "My Parcels" at bounding box center [159, 56] width 30 height 18
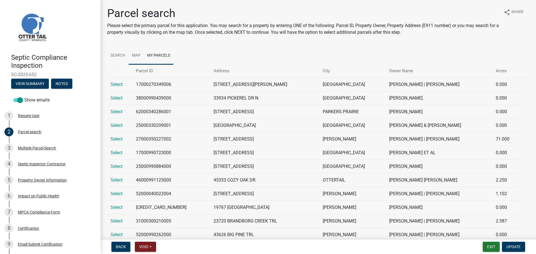
click at [136, 57] on link "Map" at bounding box center [136, 56] width 15 height 18
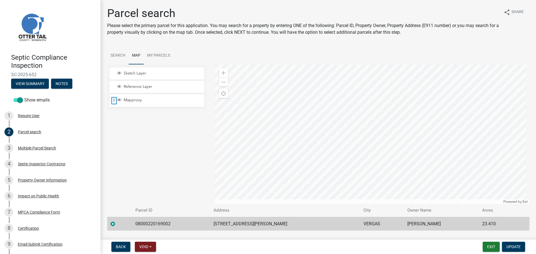
click at [114, 100] on span "Expand" at bounding box center [114, 100] width 4 height 5
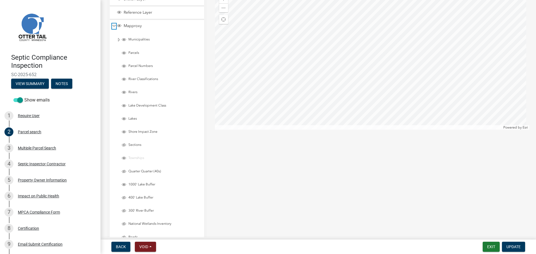
scroll to position [84, 0]
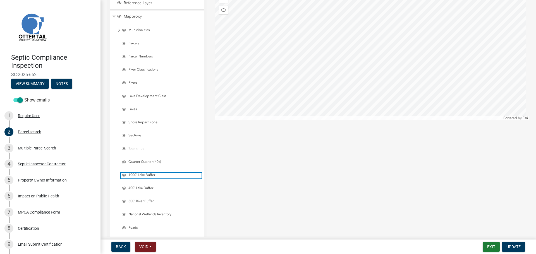
click at [124, 175] on span "Layer List" at bounding box center [124, 175] width 4 height 4
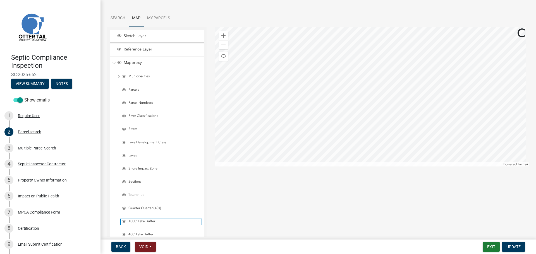
scroll to position [28, 0]
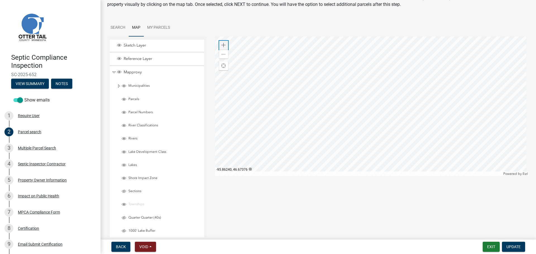
click at [224, 45] on span at bounding box center [223, 45] width 4 height 4
click at [318, 112] on div at bounding box center [372, 107] width 315 height 140
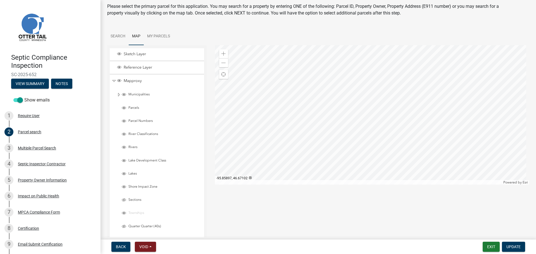
scroll to position [0, 0]
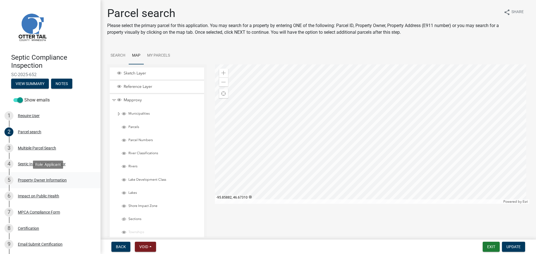
click at [33, 181] on div "Property Owner Information" at bounding box center [42, 180] width 49 height 4
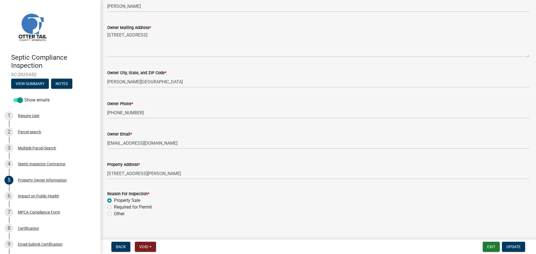
scroll to position [118, 0]
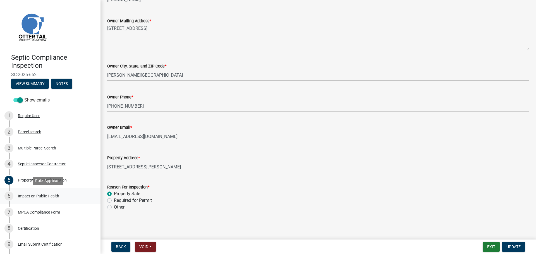
click at [34, 197] on div "Impact on Public Health" at bounding box center [38, 196] width 41 height 4
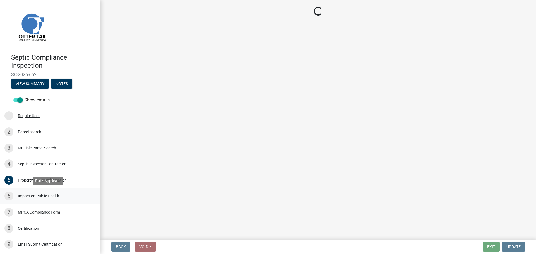
scroll to position [0, 0]
select select "9c5ef684-d0d4-4879-ab12-905ddbd81a72"
select select "7d491a2b-e9f0-4952-b474-53ca749b22af"
select select "6e07b46b-a403-4f3e-b4fc-218acc732c01"
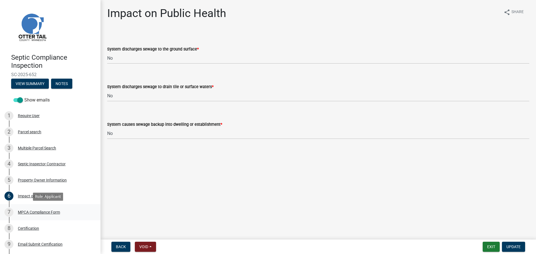
click at [35, 211] on div "MPCA Compliance Form" at bounding box center [39, 212] width 42 height 4
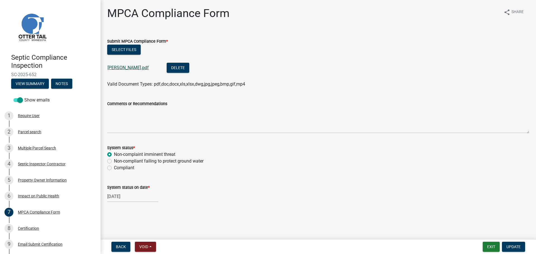
click at [131, 68] on link "Hanson Bruce.pdf" at bounding box center [127, 67] width 41 height 5
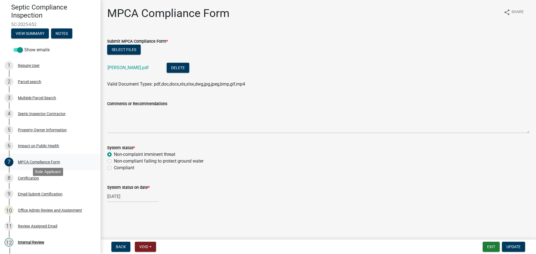
scroll to position [65, 0]
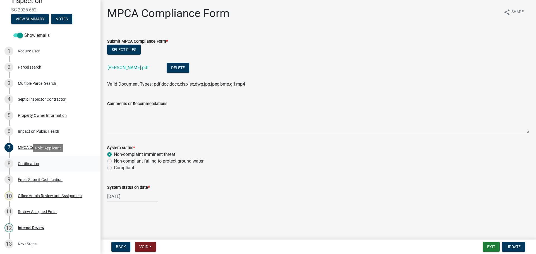
click at [28, 164] on div "Certification" at bounding box center [28, 164] width 21 height 4
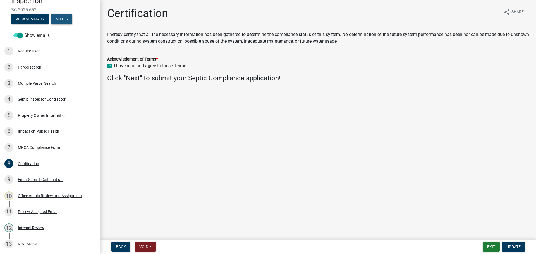
click at [63, 18] on button "Notes" at bounding box center [61, 19] width 21 height 10
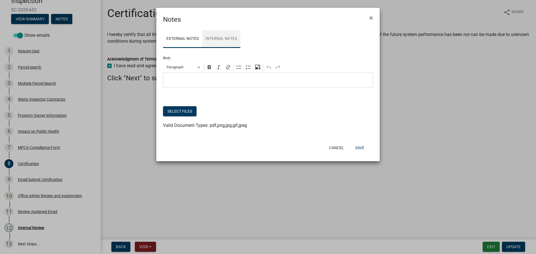
click at [221, 40] on link "Internal Notes" at bounding box center [221, 39] width 38 height 18
click at [332, 149] on button "Cancel" at bounding box center [337, 148] width 24 height 10
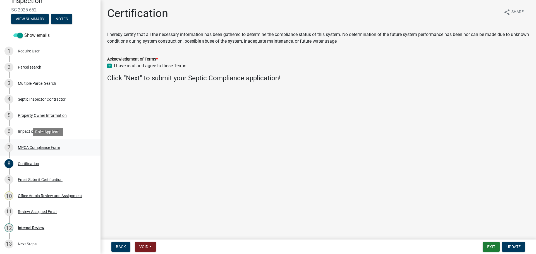
click at [46, 148] on div "MPCA Compliance Form" at bounding box center [39, 148] width 42 height 4
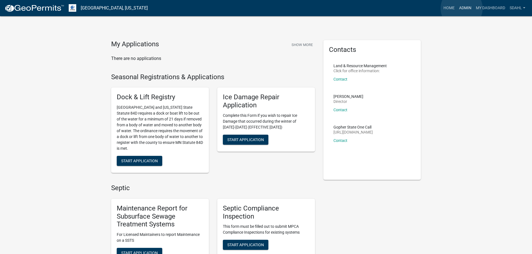
click at [461, 8] on link "Admin" at bounding box center [465, 8] width 17 height 11
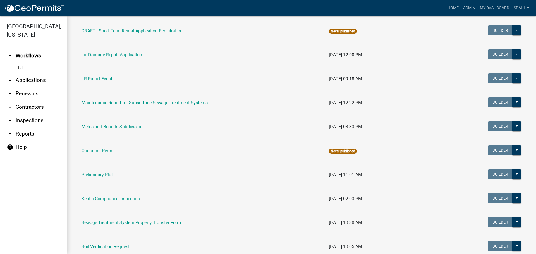
scroll to position [140, 0]
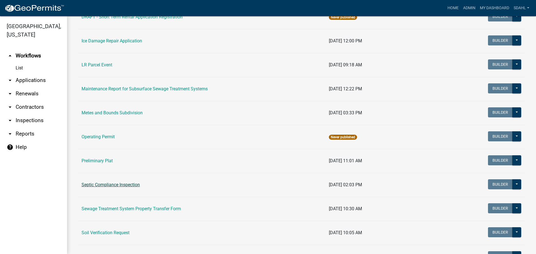
click at [122, 184] on link "Septic Compliance Inspection" at bounding box center [110, 184] width 58 height 5
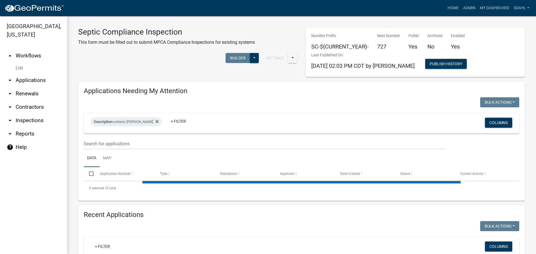
select select "2: 50"
select select "3: 100"
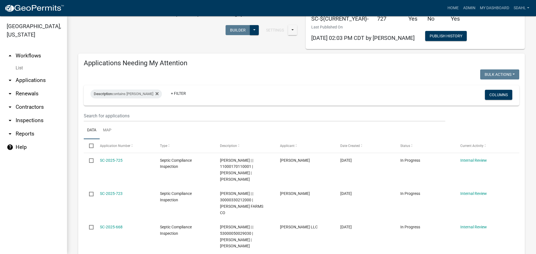
scroll to position [56, 0]
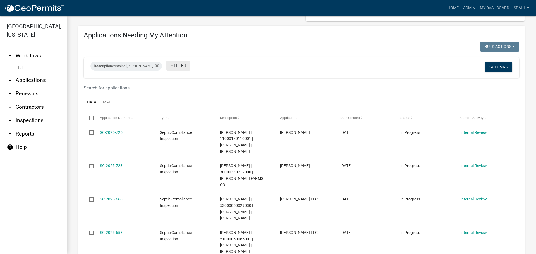
click at [175, 65] on link "+ Filter" at bounding box center [178, 66] width 24 height 10
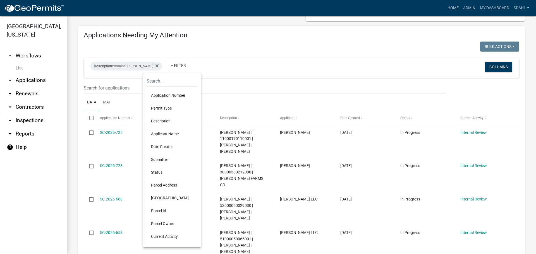
click at [172, 236] on li "Current Activity" at bounding box center [172, 236] width 51 height 13
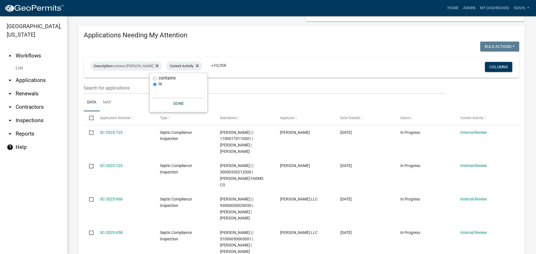
click at [167, 77] on label "contains" at bounding box center [167, 78] width 17 height 4
click at [157, 77] on input "contains" at bounding box center [155, 79] width 4 height 4
radio input "true"
click at [159, 97] on label "is" at bounding box center [160, 95] width 3 height 4
click at [157, 97] on input "is" at bounding box center [155, 96] width 4 height 4
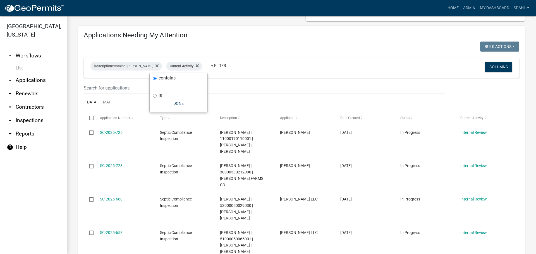
radio input "true"
click at [169, 91] on input "text" at bounding box center [178, 92] width 51 height 11
click at [174, 104] on button "Done" at bounding box center [178, 104] width 51 height 10
click at [196, 64] on icon at bounding box center [197, 66] width 3 height 4
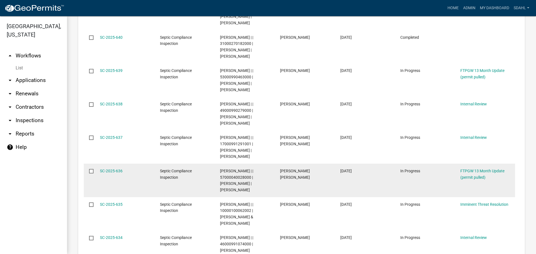
scroll to position [3935, 0]
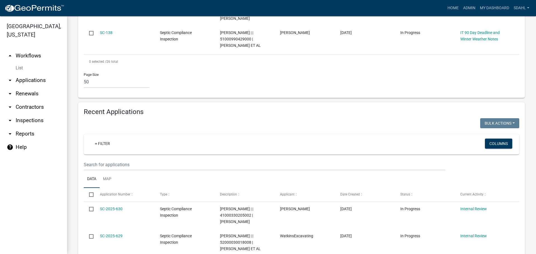
scroll to position [965, 0]
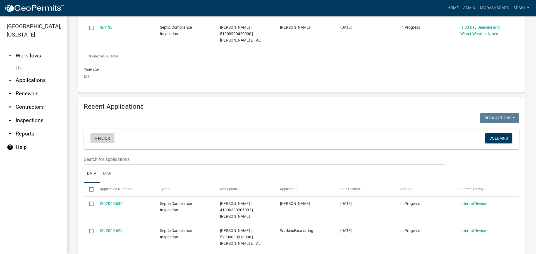
click at [104, 133] on link "+ Filter" at bounding box center [102, 138] width 24 height 10
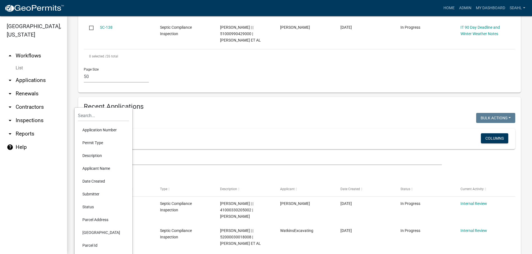
click at [97, 155] on li "Description" at bounding box center [103, 155] width 51 height 13
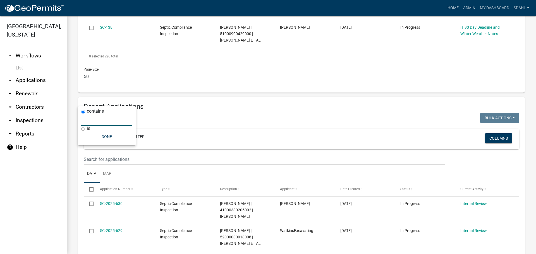
click at [109, 121] on input "text" at bounding box center [106, 119] width 51 height 11
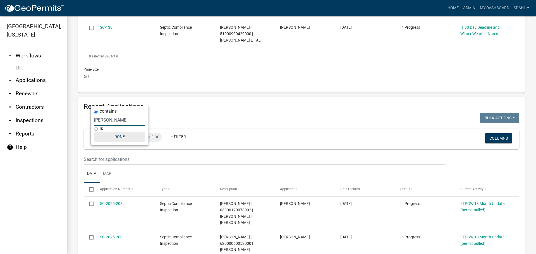
type input "emma"
click at [116, 137] on button "Done" at bounding box center [119, 137] width 51 height 10
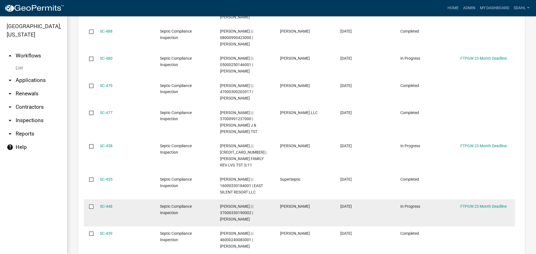
scroll to position [3868, 0]
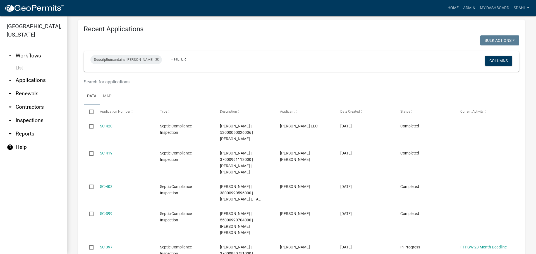
scroll to position [1000, 0]
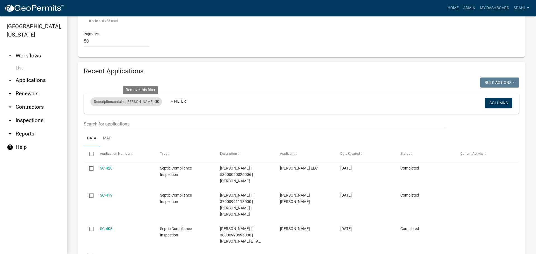
click at [155, 100] on icon at bounding box center [156, 101] width 3 height 3
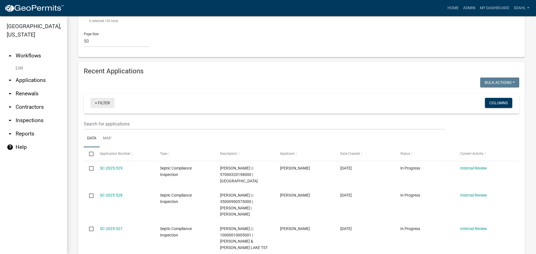
click at [107, 98] on link "+ Filter" at bounding box center [102, 103] width 24 height 10
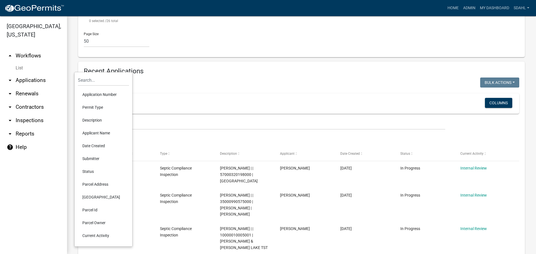
click at [101, 237] on li "Current Activity" at bounding box center [103, 235] width 51 height 13
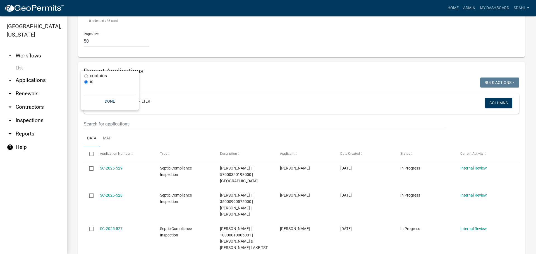
click at [104, 77] on label "contains" at bounding box center [98, 76] width 17 height 4
click at [88, 77] on input "contains" at bounding box center [86, 77] width 4 height 4
radio input "true"
click at [102, 84] on input "text" at bounding box center [109, 84] width 51 height 11
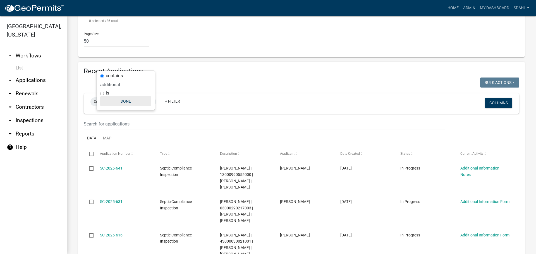
type input "additional"
click at [127, 99] on button "Done" at bounding box center [125, 101] width 51 height 10
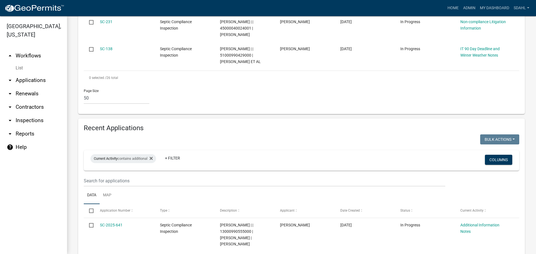
scroll to position [943, 0]
click at [136, 176] on input "text" at bounding box center [264, 181] width 361 height 11
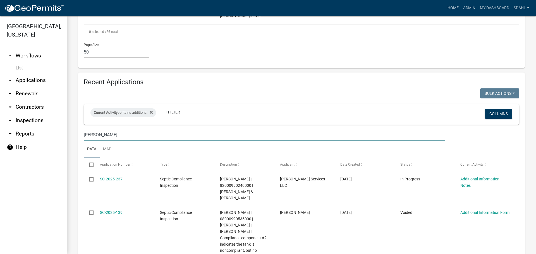
scroll to position [994, 0]
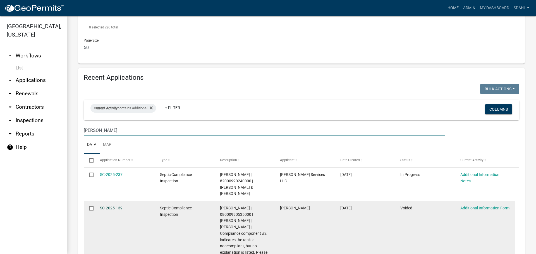
type input "sheila"
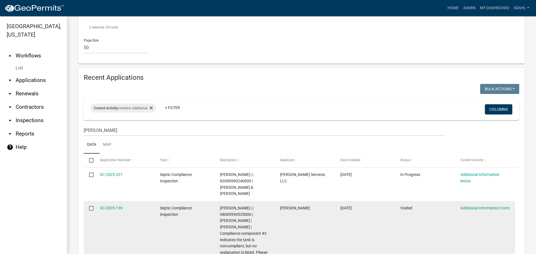
click at [234, 206] on span "Sheila Dahl | | 08000990535000 | ROBERT J COX | NICOLE M COX | Compliance compo…" at bounding box center [243, 240] width 47 height 68
copy span "08000990535000"
click at [232, 206] on span "Sheila Dahl | | 08000990535000 | ROBERT J COX | NICOLE M COX | Compliance compo…" at bounding box center [243, 240] width 47 height 68
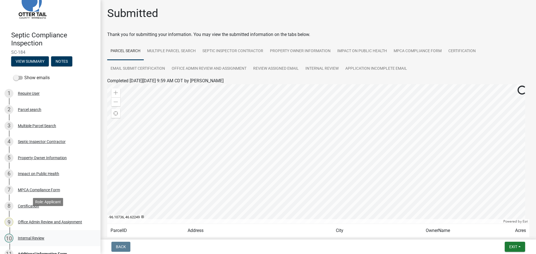
scroll to position [49, 0]
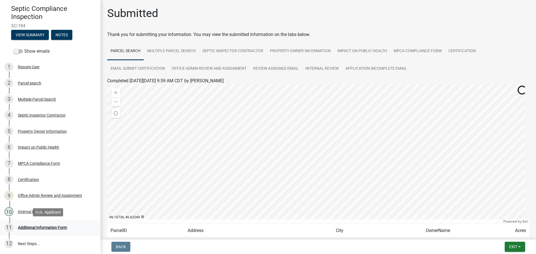
click at [30, 226] on div "Additional Information Form" at bounding box center [42, 228] width 49 height 4
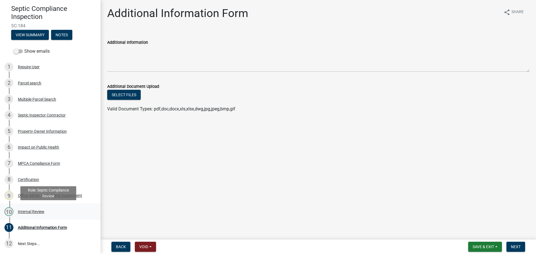
click at [34, 211] on div "Internal Review" at bounding box center [31, 212] width 27 height 4
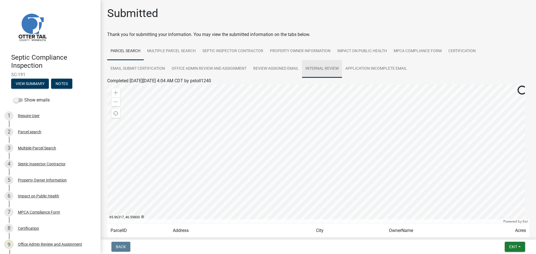
click at [323, 70] on link "Internal Review" at bounding box center [322, 69] width 40 height 18
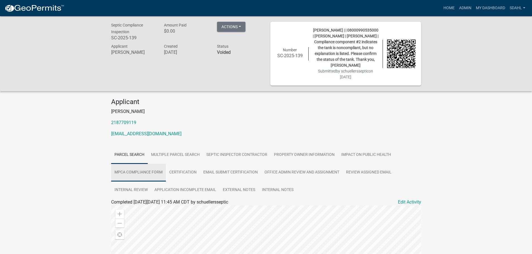
click at [136, 172] on link "MPCA Compliance Form" at bounding box center [138, 173] width 55 height 18
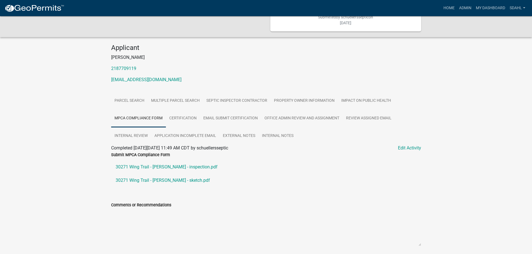
scroll to position [56, 0]
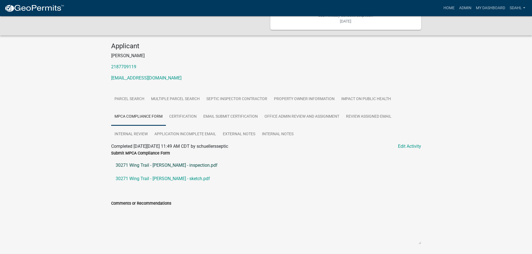
click at [151, 165] on link "30271 Wing Trail - [PERSON_NAME] - inspection.pdf" at bounding box center [266, 165] width 310 height 13
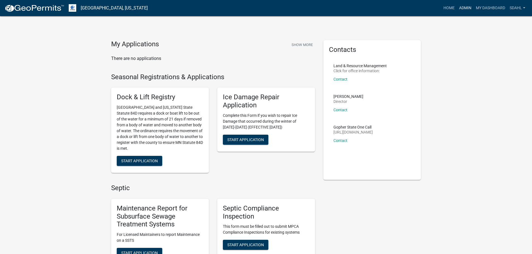
drag, startPoint x: 466, startPoint y: 8, endPoint x: 456, endPoint y: 13, distance: 11.2
click at [466, 8] on link "Admin" at bounding box center [465, 8] width 17 height 11
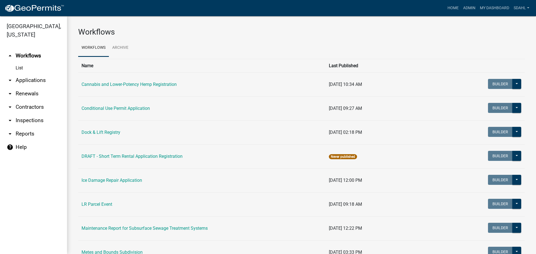
click at [35, 83] on link "arrow_drop_down Applications" at bounding box center [33, 80] width 67 height 13
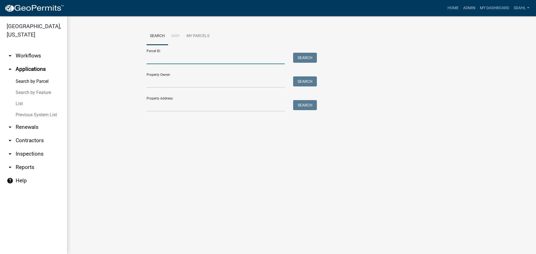
click at [166, 58] on input "Parcel ID:" at bounding box center [216, 58] width 138 height 11
paste input "08000990535000"
type input "08000990535000"
click at [304, 57] on button "Search" at bounding box center [305, 58] width 24 height 10
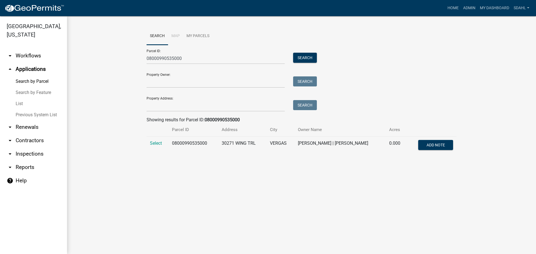
click at [156, 147] on td "Select" at bounding box center [158, 146] width 22 height 18
click at [154, 143] on span "Select" at bounding box center [156, 143] width 12 height 5
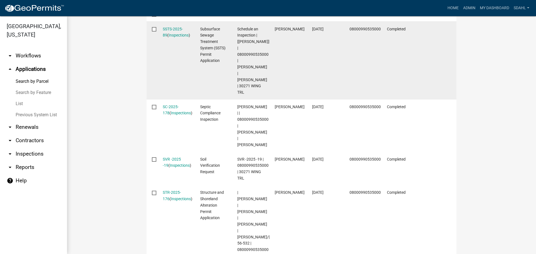
scroll to position [195, 0]
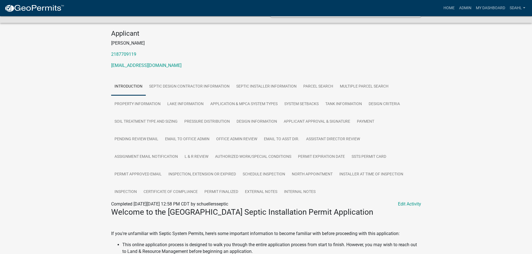
scroll to position [56, 0]
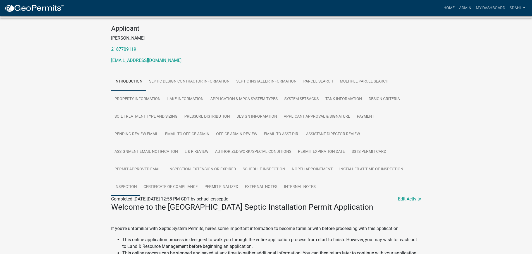
click at [127, 191] on link "Inspection" at bounding box center [125, 187] width 29 height 18
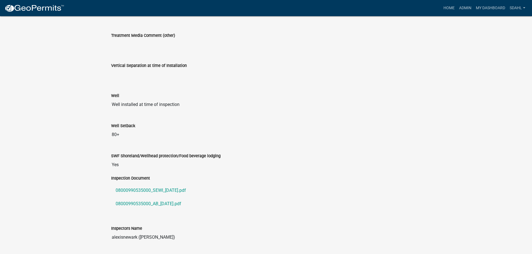
scroll to position [542, 0]
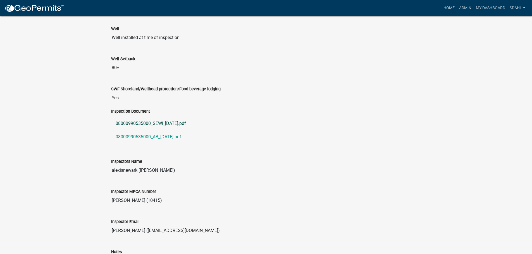
click at [170, 126] on link "08000990535000_SEWI_2025-07-28.pdf" at bounding box center [266, 123] width 310 height 13
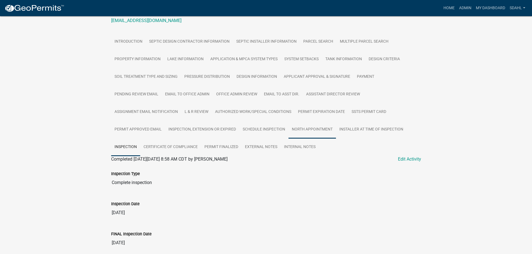
scroll to position [0, 0]
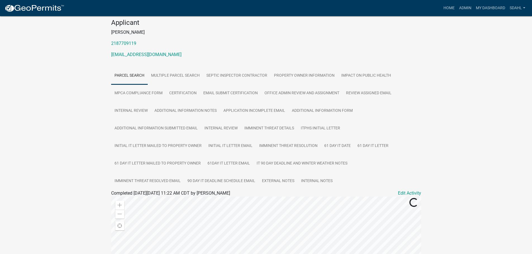
scroll to position [56, 0]
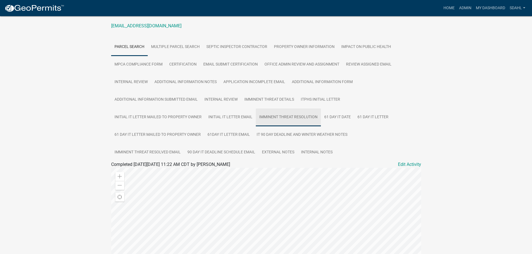
click at [291, 116] on link "Imminent Threat Resolution" at bounding box center [288, 118] width 65 height 18
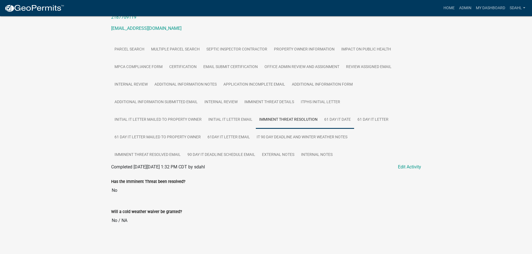
scroll to position [0, 0]
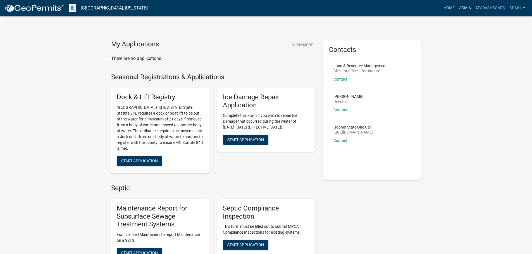
click at [462, 7] on link "Admin" at bounding box center [465, 8] width 17 height 11
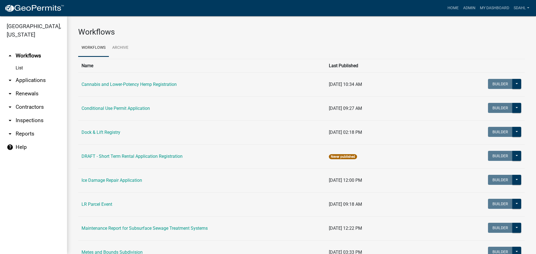
click at [25, 83] on link "arrow_drop_down Applications" at bounding box center [33, 80] width 67 height 13
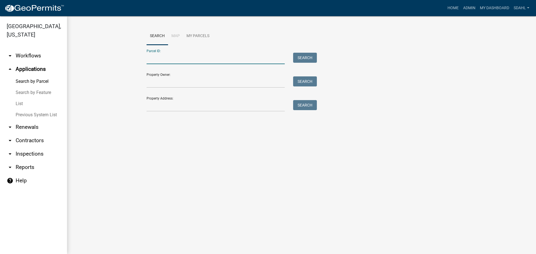
click at [152, 56] on input "Parcel ID:" at bounding box center [216, 58] width 138 height 11
paste input "08000990535000"
type input "08000990535000"
click at [303, 55] on button "Search" at bounding box center [305, 58] width 24 height 10
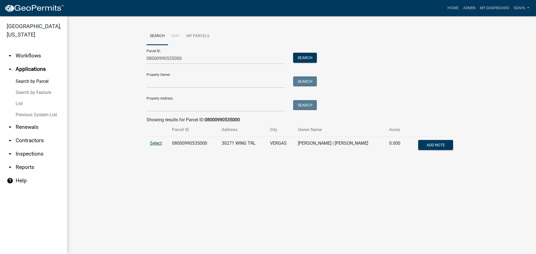
click at [156, 145] on span "Select" at bounding box center [156, 143] width 12 height 5
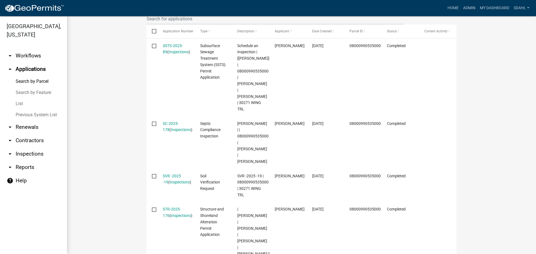
scroll to position [195, 0]
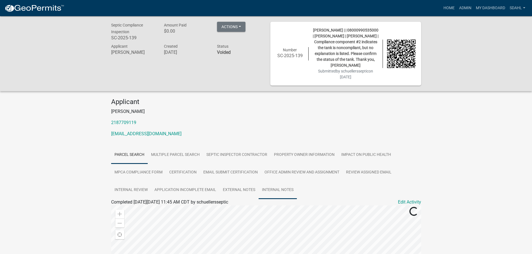
click at [282, 190] on link "Internal Notes" at bounding box center [277, 190] width 38 height 18
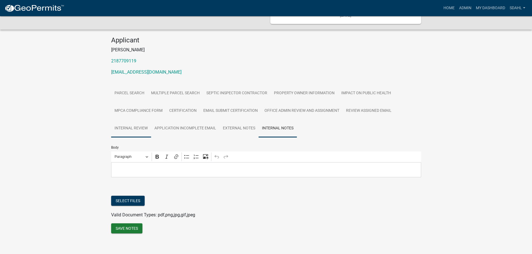
scroll to position [66, 0]
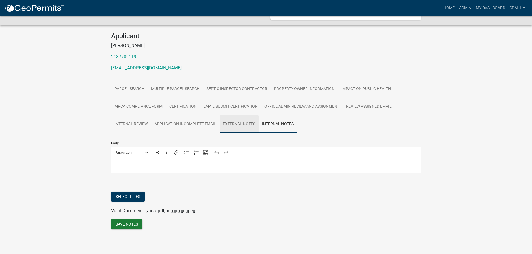
click at [236, 120] on link "External Notes" at bounding box center [238, 125] width 39 height 18
click at [180, 129] on link "Application Incomplete Email" at bounding box center [185, 125] width 68 height 18
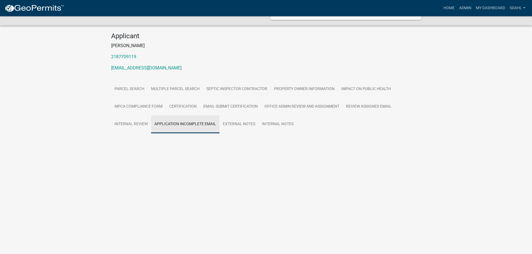
scroll to position [16, 0]
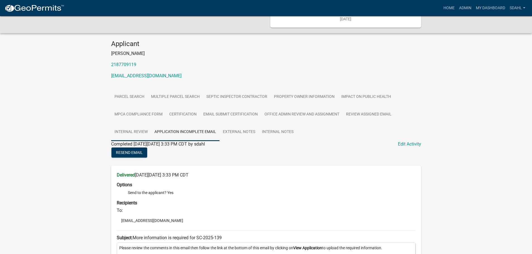
click at [139, 118] on ul "Parcel search Multiple Parcel Search Septic Inspector Contractor Property Owner…" at bounding box center [266, 114] width 310 height 53
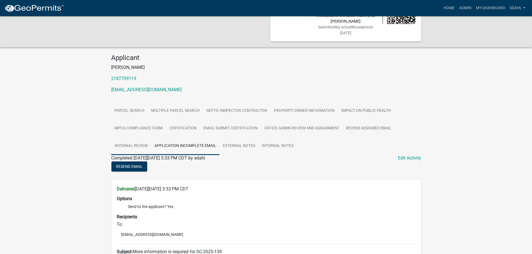
click at [129, 145] on link "Internal Review" at bounding box center [131, 146] width 40 height 18
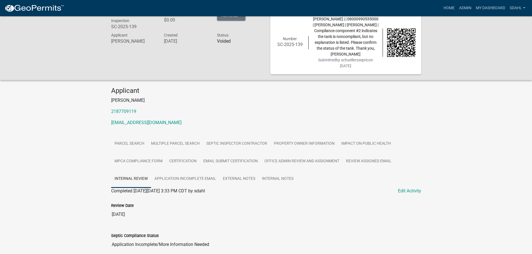
scroll to position [0, 0]
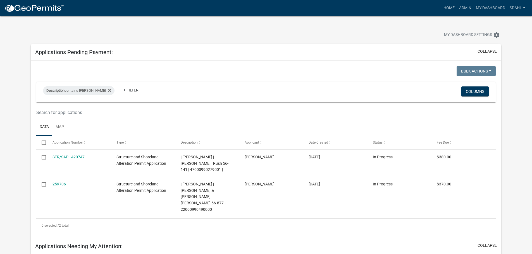
scroll to position [391, 0]
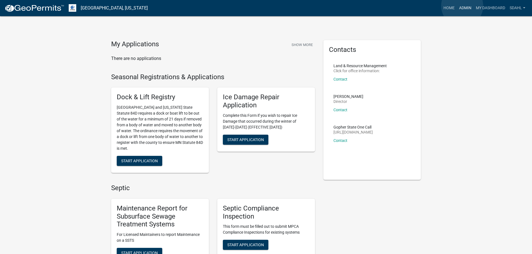
click at [462, 6] on link "Admin" at bounding box center [465, 8] width 17 height 11
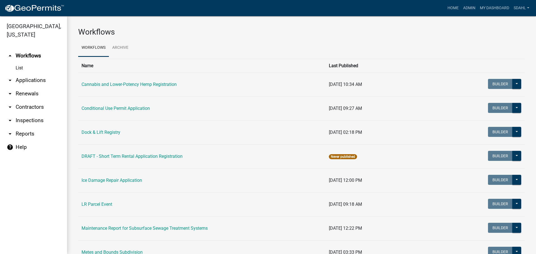
click at [33, 77] on link "arrow_drop_down Applications" at bounding box center [33, 80] width 67 height 13
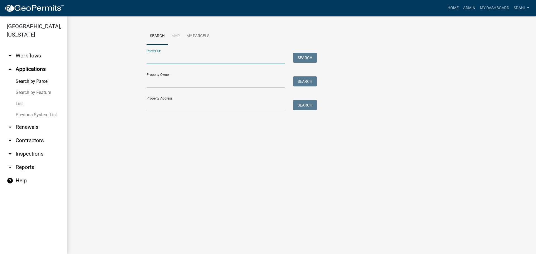
click at [172, 56] on input "Parcel ID:" at bounding box center [216, 58] width 138 height 11
paste input "08000220169002"
type input "08000220169002"
click at [310, 56] on button "Search" at bounding box center [305, 58] width 24 height 10
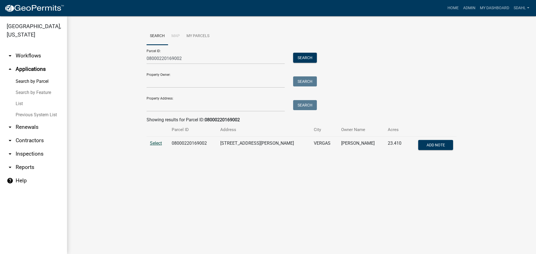
click at [155, 142] on span "Select" at bounding box center [156, 143] width 12 height 5
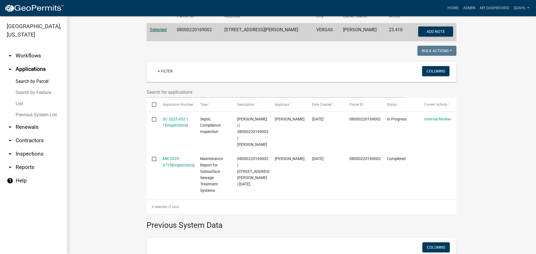
scroll to position [69, 0]
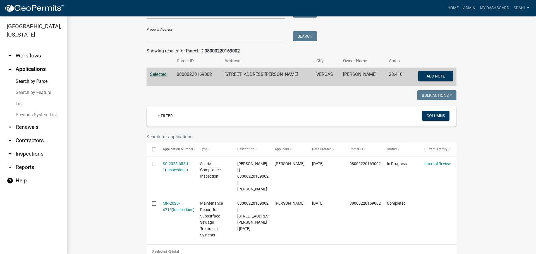
click at [111, 153] on wm-workflow-application-search-view "Search Map My Parcels Parcel ID: 08000220169002 Search Property Owner: Search P…" at bounding box center [301, 159] width 447 height 402
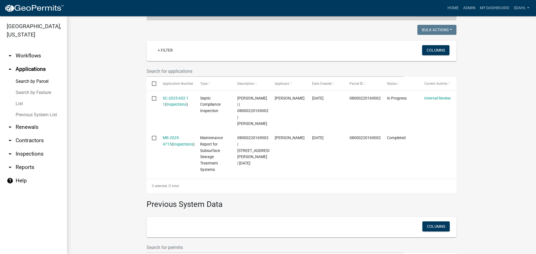
scroll to position [125, 0]
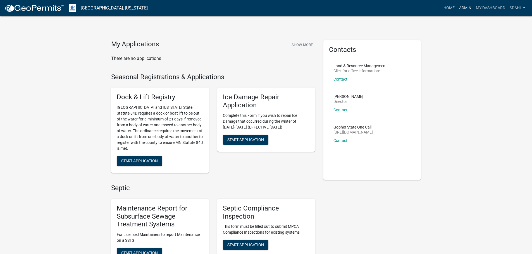
click at [464, 6] on link "Admin" at bounding box center [465, 8] width 17 height 11
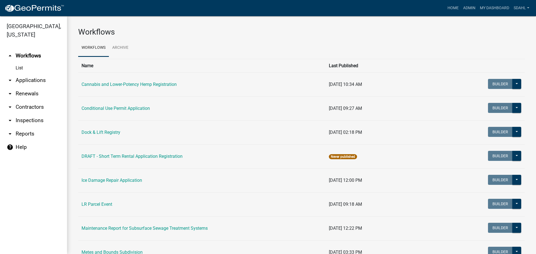
click at [27, 81] on link "arrow_drop_down Applications" at bounding box center [33, 80] width 67 height 13
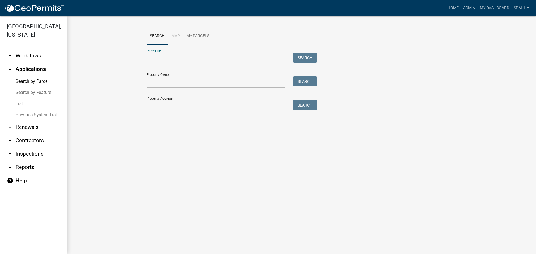
click at [186, 61] on input "Parcel ID:" at bounding box center [216, 58] width 138 height 11
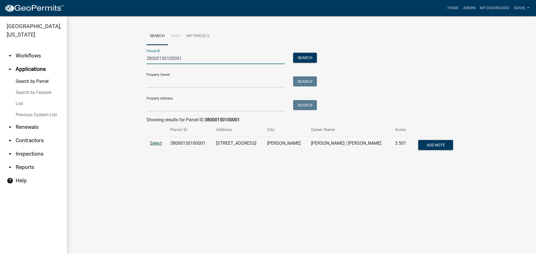
type input "38000150100001"
click at [158, 143] on span "Select" at bounding box center [156, 143] width 12 height 5
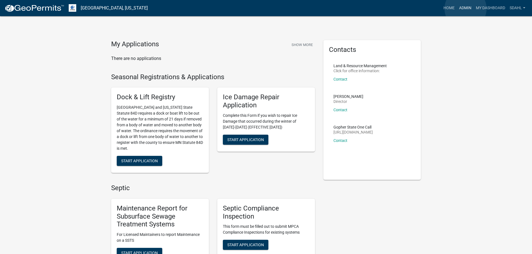
click at [465, 9] on link "Admin" at bounding box center [465, 8] width 17 height 11
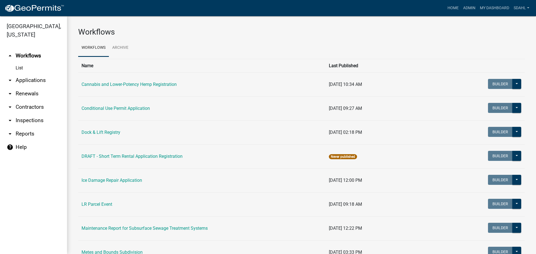
click at [32, 79] on link "arrow_drop_down Applications" at bounding box center [33, 80] width 67 height 13
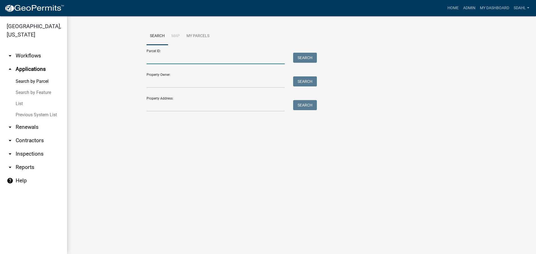
click at [216, 57] on input "Parcel ID:" at bounding box center [216, 58] width 138 height 11
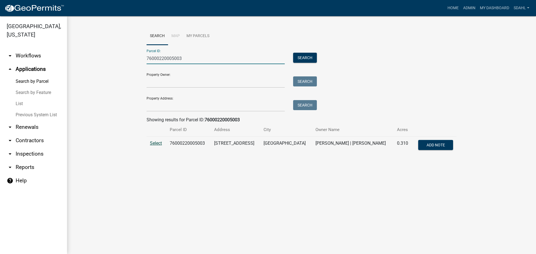
type input "76000220005003"
click at [155, 143] on span "Select" at bounding box center [156, 143] width 12 height 5
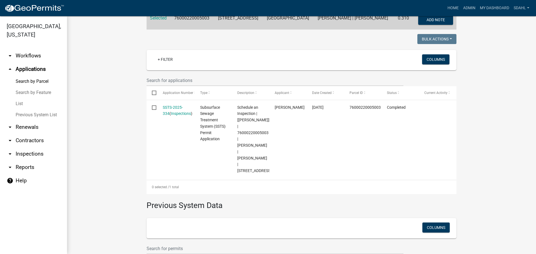
scroll to position [112, 0]
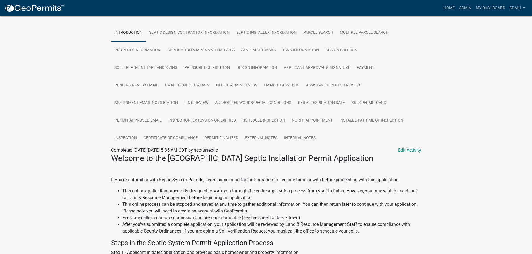
scroll to position [112, 0]
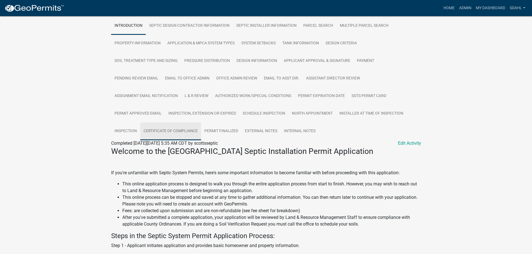
click at [171, 133] on link "Certificate of Compliance" at bounding box center [170, 132] width 61 height 18
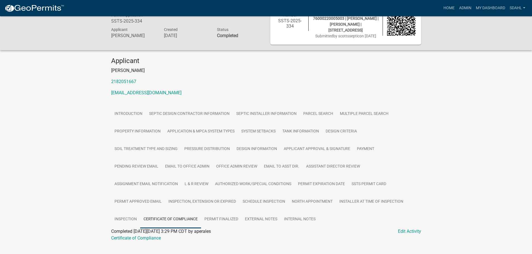
scroll to position [37, 0]
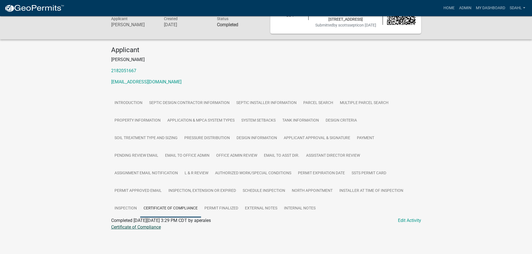
click at [153, 228] on link "Certificate of Compliance" at bounding box center [136, 227] width 50 height 5
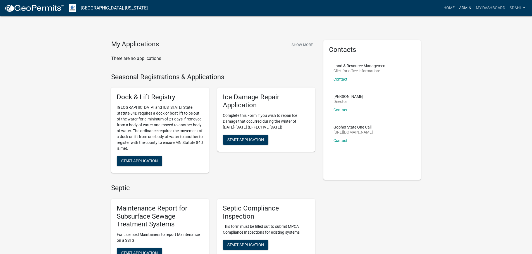
click at [469, 6] on link "Admin" at bounding box center [465, 8] width 17 height 11
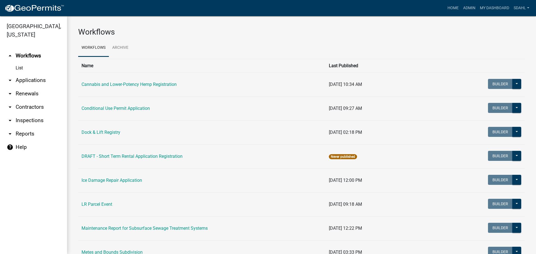
click at [42, 80] on link "arrow_drop_down Applications" at bounding box center [33, 80] width 67 height 13
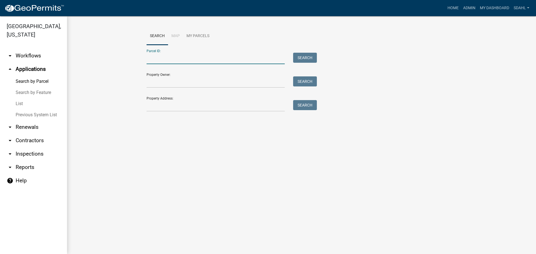
click at [189, 57] on input "Parcel ID:" at bounding box center [216, 58] width 138 height 11
click at [168, 106] on input "Property Address:" at bounding box center [216, 105] width 138 height 11
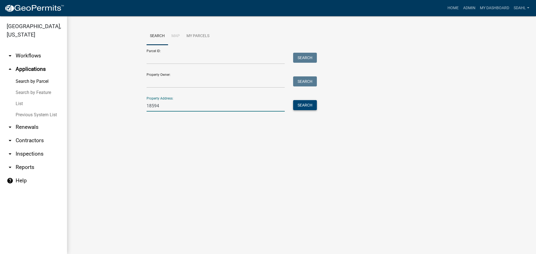
type input "18594"
click at [301, 107] on button "Search" at bounding box center [305, 105] width 24 height 10
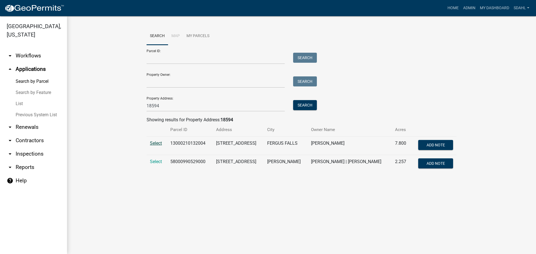
click at [156, 143] on span "Select" at bounding box center [156, 143] width 12 height 5
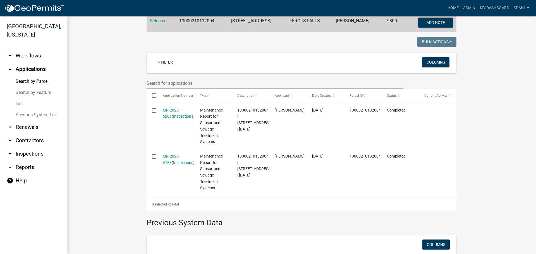
scroll to position [140, 0]
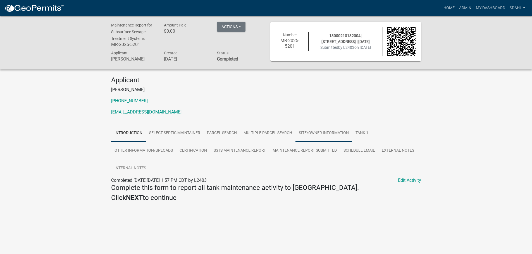
click at [320, 134] on link "Site/Owner Information" at bounding box center [323, 133] width 57 height 18
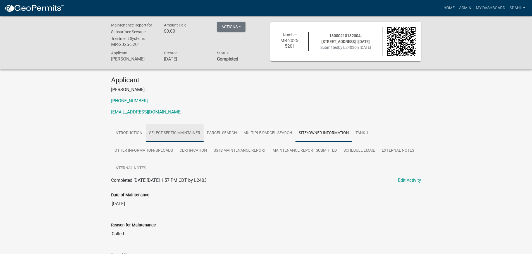
click at [162, 136] on link "Select Septic Maintainer" at bounding box center [175, 133] width 58 height 18
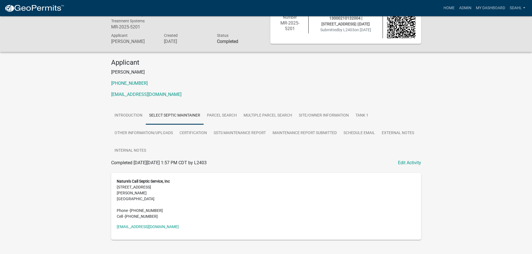
scroll to position [27, 0]
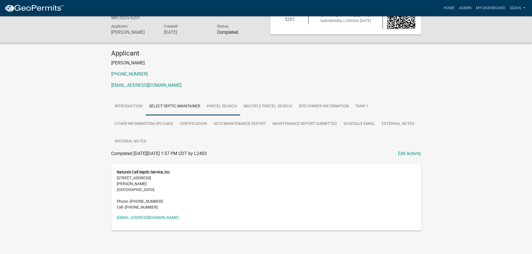
click at [219, 106] on link "Parcel search" at bounding box center [221, 107] width 37 height 18
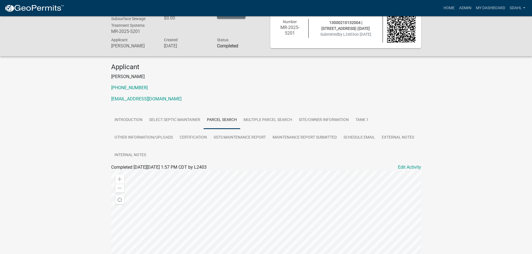
scroll to position [13, 0]
click at [270, 120] on link "Multiple Parcel Search" at bounding box center [267, 121] width 55 height 18
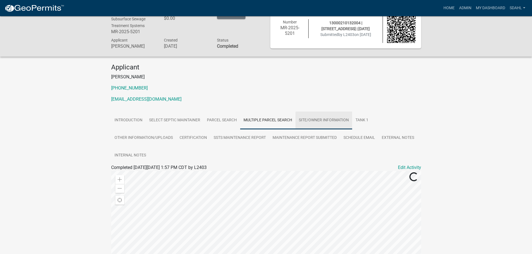
click at [318, 121] on link "Site/Owner Information" at bounding box center [323, 121] width 57 height 18
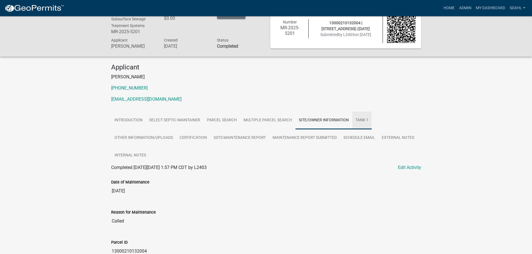
click at [363, 119] on link "Tank 1" at bounding box center [362, 121] width 20 height 18
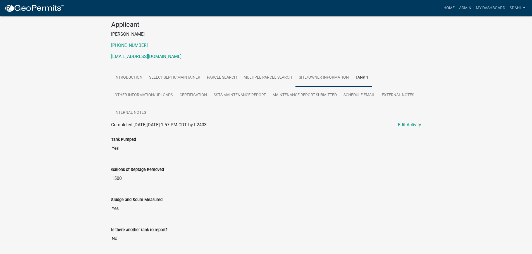
scroll to position [46, 0]
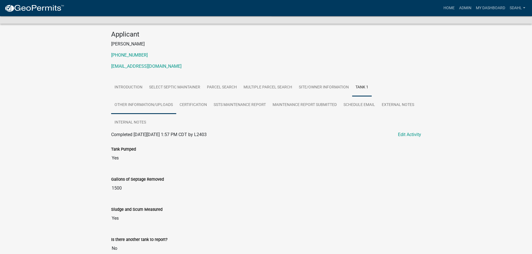
click at [144, 107] on link "Other Information/Uploads" at bounding box center [143, 105] width 65 height 18
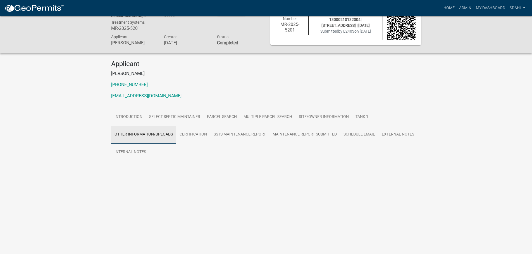
scroll to position [16, 0]
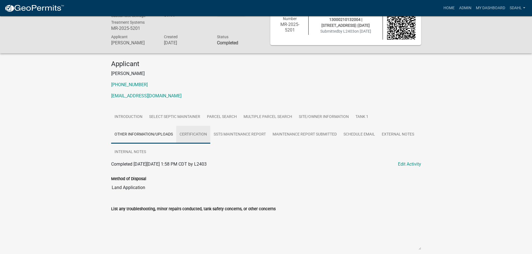
click at [189, 138] on link "Certification" at bounding box center [193, 135] width 34 height 18
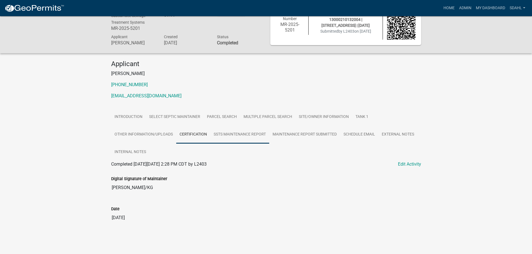
click at [246, 136] on link "SSTS Maintenance Report" at bounding box center [239, 135] width 59 height 18
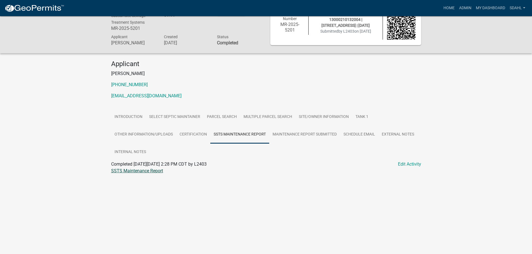
click at [158, 172] on link "SSTS Maintenance Report" at bounding box center [137, 170] width 52 height 5
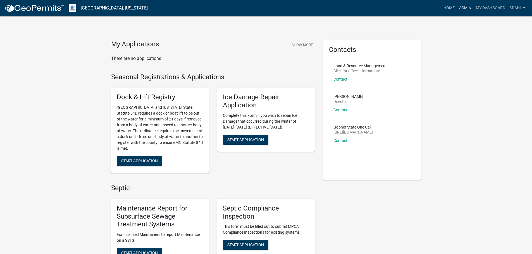
click at [467, 8] on link "Admin" at bounding box center [465, 8] width 17 height 11
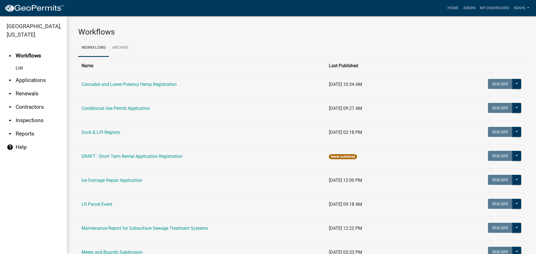
click at [39, 80] on link "arrow_drop_down Applications" at bounding box center [33, 80] width 67 height 13
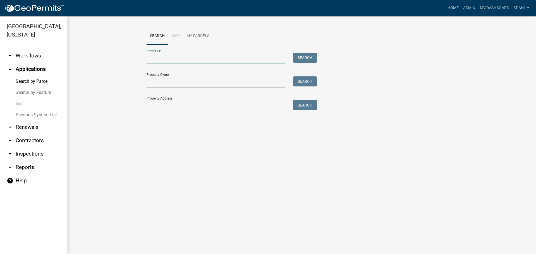
click at [191, 57] on input "Parcel ID:" at bounding box center [216, 58] width 138 height 11
paste input "71002992062000"
click at [302, 56] on button "Search" at bounding box center [305, 58] width 24 height 10
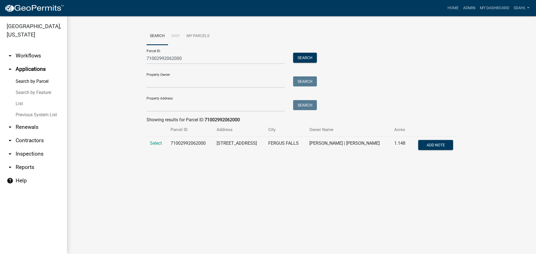
click at [149, 144] on td "Select" at bounding box center [157, 146] width 21 height 18
click at [152, 142] on span "Select" at bounding box center [156, 143] width 12 height 5
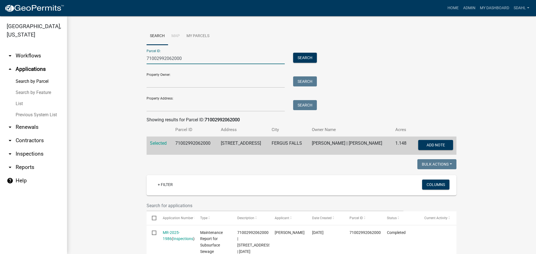
drag, startPoint x: 183, startPoint y: 59, endPoint x: 102, endPoint y: 54, distance: 81.1
click at [102, 54] on wm-workflow-application-search-view "Search Map My Parcels Parcel ID: 71002992062000 Search Property Owner: Search P…" at bounding box center [301, 208] width 447 height 363
paste input "4"
click at [304, 56] on button "Search" at bounding box center [305, 58] width 24 height 10
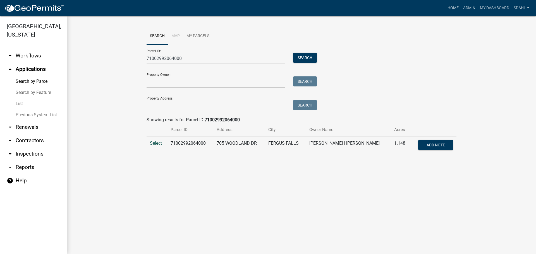
click at [157, 141] on span "Select" at bounding box center [156, 143] width 12 height 5
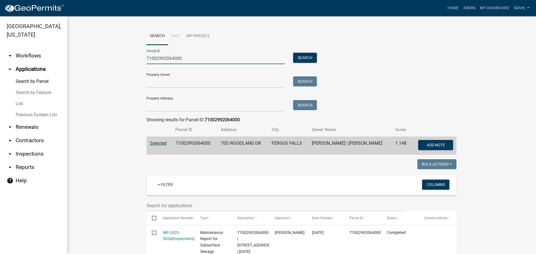
drag, startPoint x: 187, startPoint y: 57, endPoint x: 116, endPoint y: 57, distance: 71.4
click at [116, 57] on wm-workflow-application-search-view "Search Map My Parcels Parcel ID: 71002992064000 Search Property Owner: Search P…" at bounding box center [301, 228] width 447 height 402
paste input "58"
click at [302, 55] on button "Search" at bounding box center [305, 58] width 24 height 10
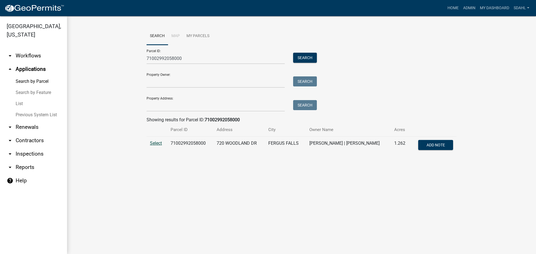
click at [157, 144] on span "Select" at bounding box center [156, 143] width 12 height 5
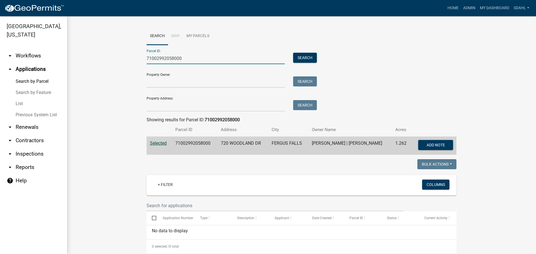
drag, startPoint x: 183, startPoint y: 61, endPoint x: 125, endPoint y: 59, distance: 57.2
click at [125, 59] on wm-workflow-application-search-view "Search Map My Parcels Parcel ID: 71002992058000 Search Property Owner: Search P…" at bounding box center [301, 191] width 447 height 328
paste input "63"
click at [155, 58] on input "71002992063000" at bounding box center [216, 58] width 138 height 11
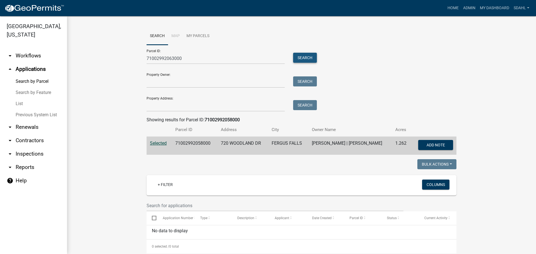
click at [305, 57] on button "Search" at bounding box center [305, 58] width 24 height 10
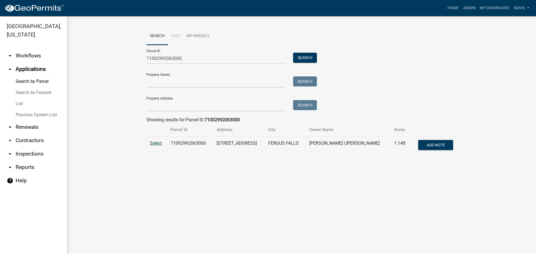
click at [155, 141] on span "Select" at bounding box center [156, 143] width 12 height 5
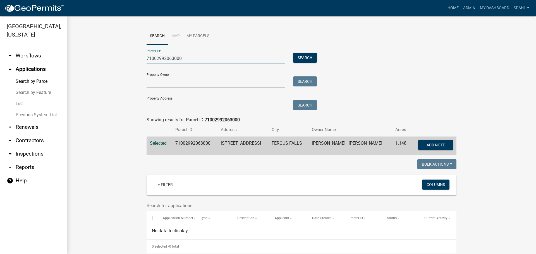
drag, startPoint x: 193, startPoint y: 61, endPoint x: 131, endPoint y: 70, distance: 63.1
click at [131, 70] on wm-workflow-application-search-view "Search Map My Parcels Parcel ID: 71002992063000 Search Property Owner: Search P…" at bounding box center [301, 191] width 447 height 328
type input "26000990315000"
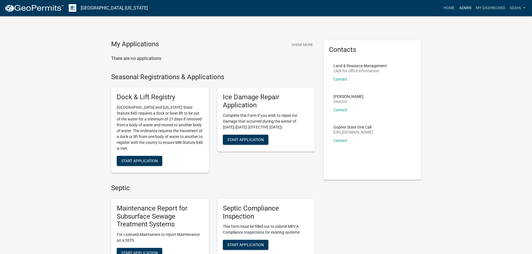
drag, startPoint x: 466, startPoint y: 8, endPoint x: 453, endPoint y: 14, distance: 14.3
click at [466, 8] on link "Admin" at bounding box center [465, 8] width 17 height 11
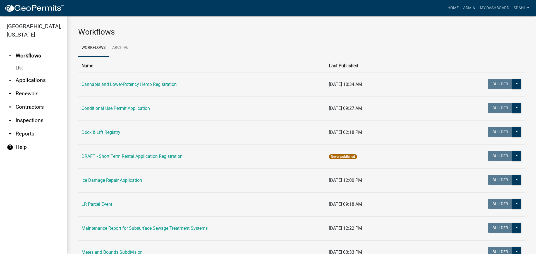
click at [37, 80] on link "arrow_drop_down Applications" at bounding box center [33, 80] width 67 height 13
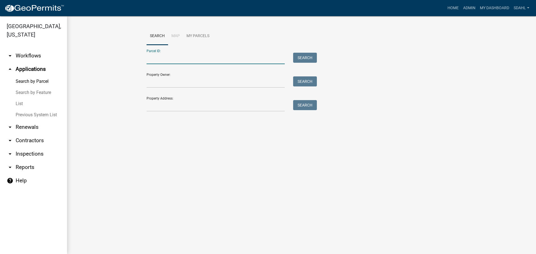
click at [205, 62] on input "Parcel ID:" at bounding box center [216, 58] width 138 height 11
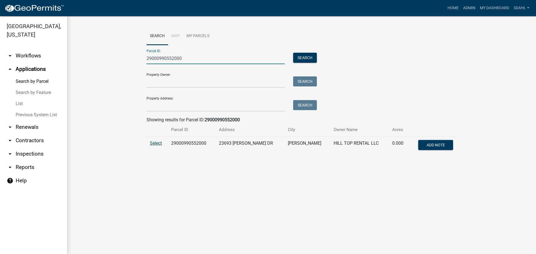
click at [159, 141] on span "Select" at bounding box center [156, 143] width 12 height 5
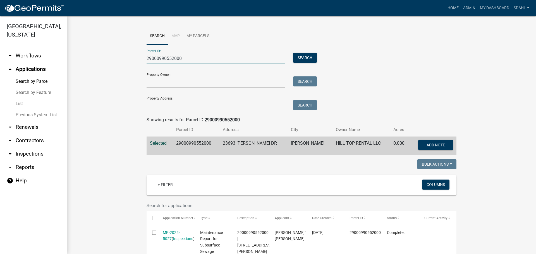
drag, startPoint x: 188, startPoint y: 62, endPoint x: 131, endPoint y: 65, distance: 57.6
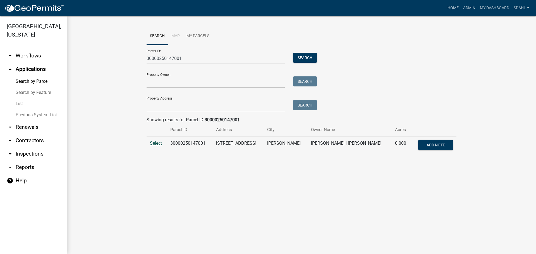
click at [155, 143] on span "Select" at bounding box center [156, 143] width 12 height 5
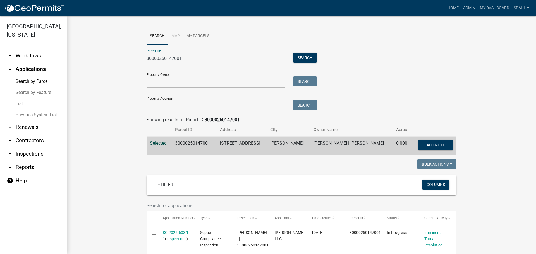
drag, startPoint x: 197, startPoint y: 61, endPoint x: 120, endPoint y: 67, distance: 77.3
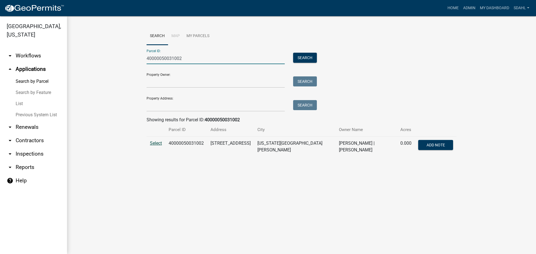
click at [156, 144] on span "Select" at bounding box center [156, 143] width 12 height 5
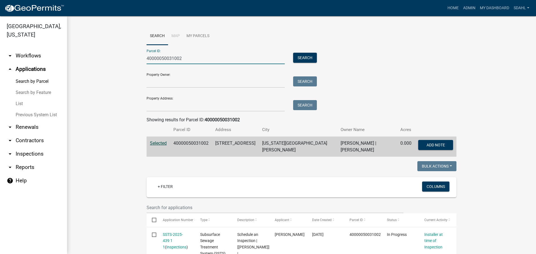
drag, startPoint x: 99, startPoint y: 67, endPoint x: 78, endPoint y: 73, distance: 21.9
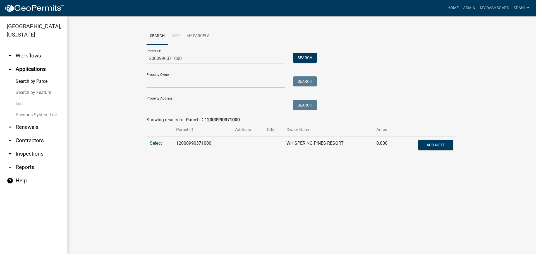
click at [155, 144] on span "Select" at bounding box center [156, 143] width 12 height 5
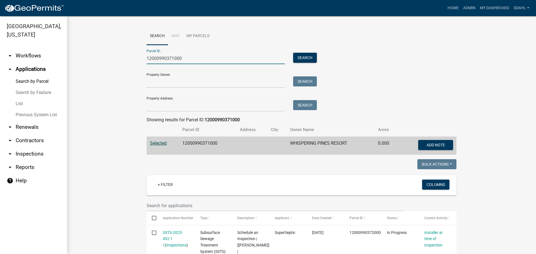
drag, startPoint x: 171, startPoint y: 63, endPoint x: 105, endPoint y: 66, distance: 66.5
click at [105, 66] on wm-workflow-application-search-view "Search Map My Parcels Parcel ID: 12000990371000 Search Property Owner: Search P…" at bounding box center [301, 237] width 447 height 421
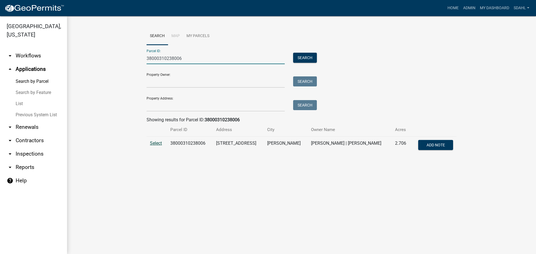
click at [152, 141] on span "Select" at bounding box center [156, 143] width 12 height 5
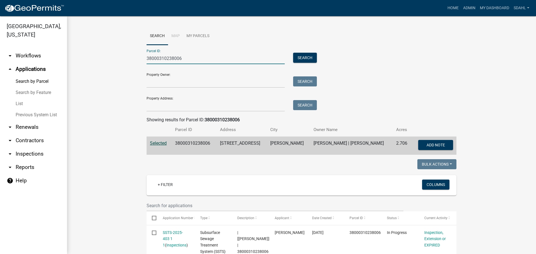
drag, startPoint x: 189, startPoint y: 61, endPoint x: 127, endPoint y: 70, distance: 63.0
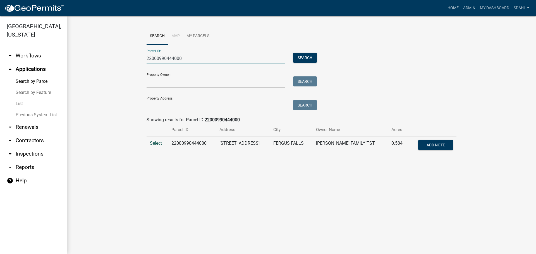
type input "22000990444000"
click at [158, 144] on span "Select" at bounding box center [156, 143] width 12 height 5
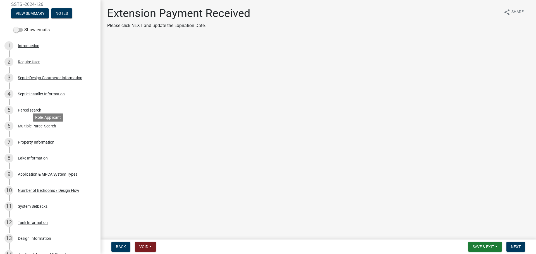
scroll to position [140, 0]
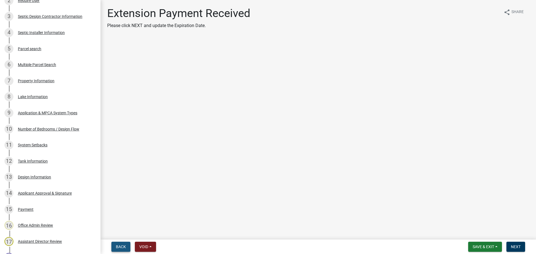
click at [117, 245] on span "Back" at bounding box center [121, 247] width 10 height 4
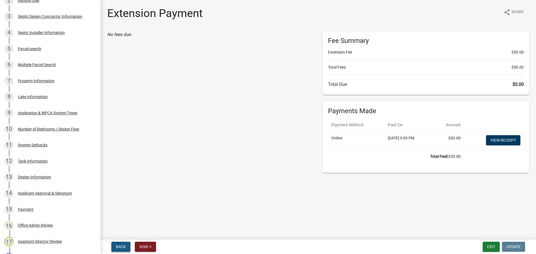
click at [119, 247] on span "Back" at bounding box center [121, 247] width 10 height 4
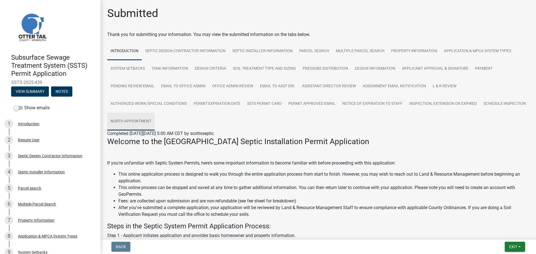
click at [155, 123] on link "North Appointment" at bounding box center [130, 122] width 47 height 18
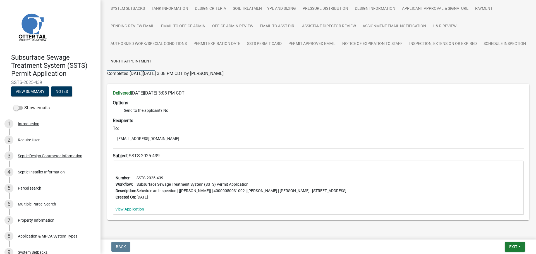
scroll to position [50, 0]
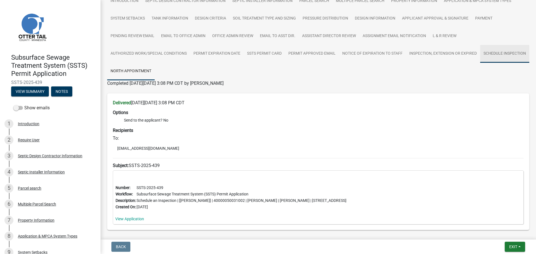
click at [480, 63] on link "Schedule Inspection" at bounding box center [504, 54] width 49 height 18
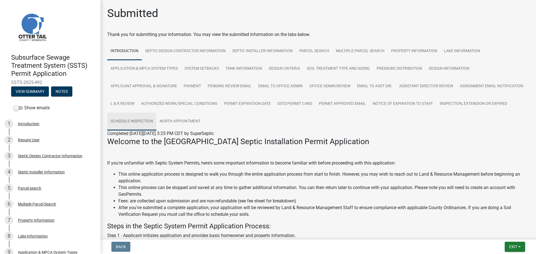
click at [156, 121] on link "Schedule Inspection" at bounding box center [131, 122] width 49 height 18
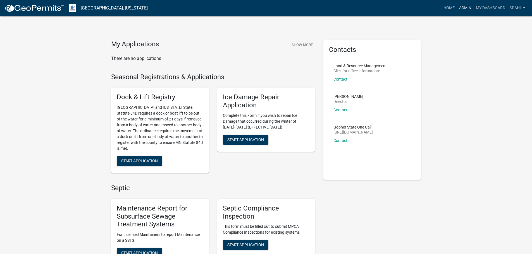
click at [463, 8] on link "Admin" at bounding box center [465, 8] width 17 height 11
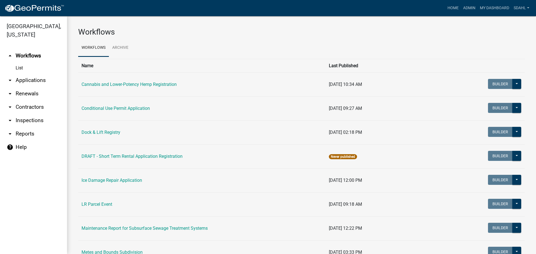
click at [35, 80] on link "arrow_drop_down Applications" at bounding box center [33, 80] width 67 height 13
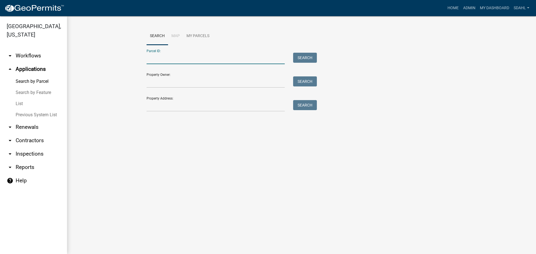
click at [195, 60] on input "Parcel ID:" at bounding box center [216, 58] width 138 height 11
click at [155, 104] on input "Property Address:" at bounding box center [216, 105] width 138 height 11
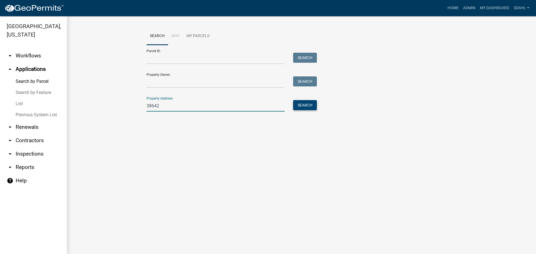
type input "38642"
click at [305, 102] on button "Search" at bounding box center [305, 105] width 24 height 10
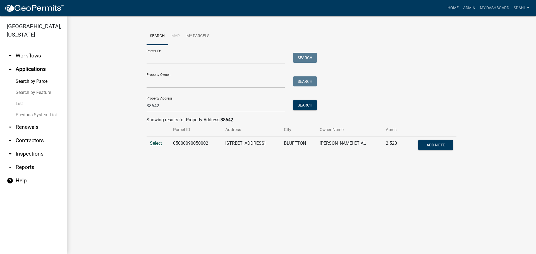
click at [157, 144] on span "Select" at bounding box center [156, 143] width 12 height 5
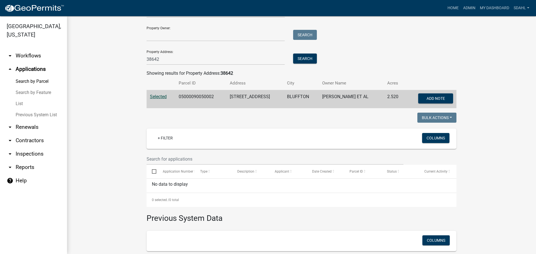
scroll to position [29, 0]
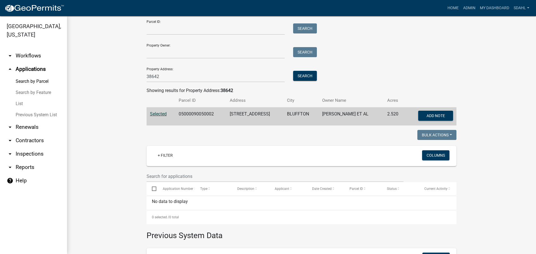
click at [198, 115] on td "05000090050002" at bounding box center [200, 116] width 51 height 18
copy td "05000090050002"
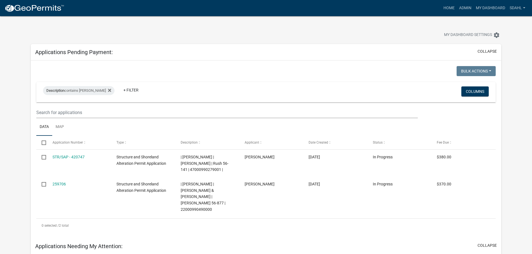
scroll to position [391, 0]
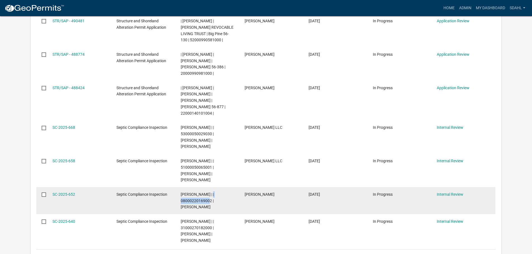
click at [188, 192] on span "[PERSON_NAME] | | 08000220169002 | [PERSON_NAME]" at bounding box center [197, 200] width 33 height 17
copy span "08000220169002"
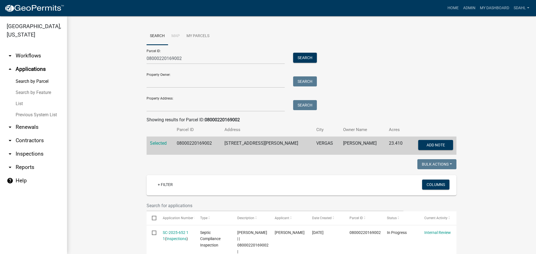
scroll to position [125, 0]
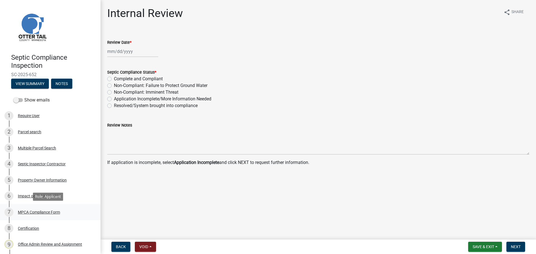
click at [48, 212] on div "MPCA Compliance Form" at bounding box center [39, 212] width 42 height 4
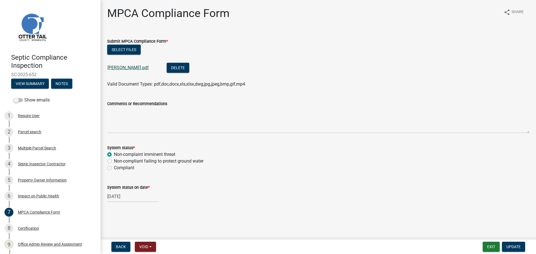
click at [132, 67] on link "[PERSON_NAME].pdf" at bounding box center [127, 67] width 41 height 5
click at [31, 98] on label "Show emails" at bounding box center [31, 100] width 36 height 7
click at [24, 97] on input "Show emails" at bounding box center [24, 97] width 0 height 0
click at [32, 82] on button "View Summary" at bounding box center [30, 84] width 38 height 10
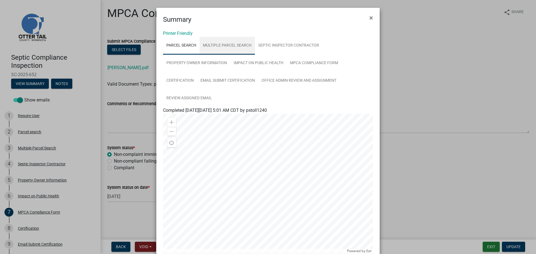
click at [235, 47] on link "Multiple Parcel Search" at bounding box center [227, 46] width 55 height 18
click at [291, 48] on link "Septic Inspector Contractor" at bounding box center [289, 46] width 68 height 18
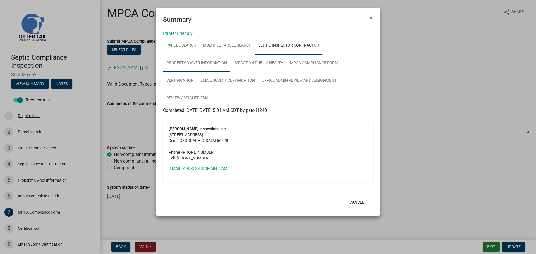
click at [198, 66] on link "Property Owner Information" at bounding box center [196, 63] width 67 height 18
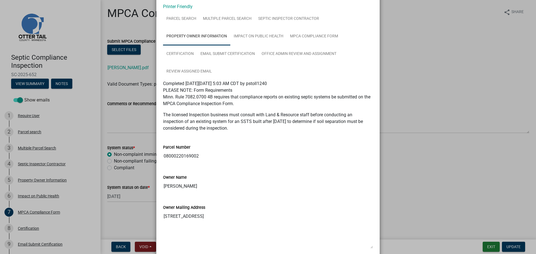
scroll to position [23, 0]
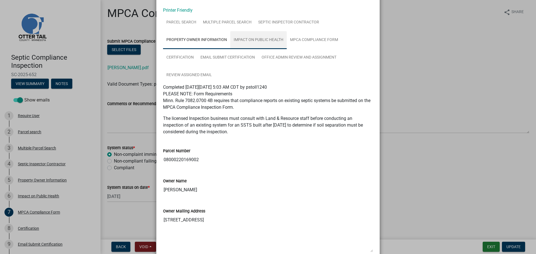
click at [256, 41] on link "Impact on Public Health" at bounding box center [258, 40] width 56 height 18
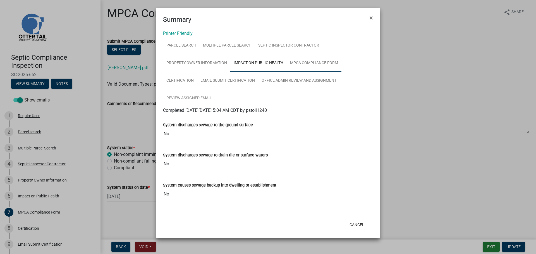
click at [299, 63] on link "MPCA Compliance Form" at bounding box center [314, 63] width 55 height 18
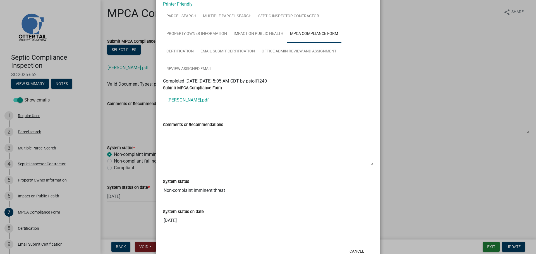
scroll to position [20, 0]
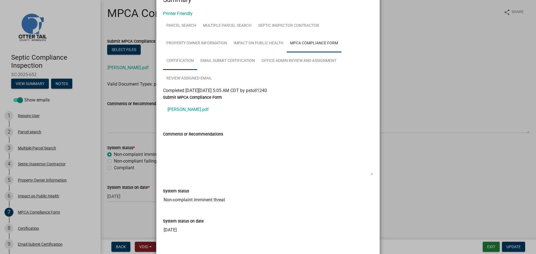
click at [186, 60] on link "Certification" at bounding box center [180, 61] width 34 height 18
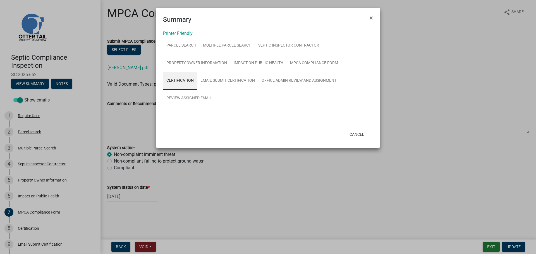
scroll to position [0, 0]
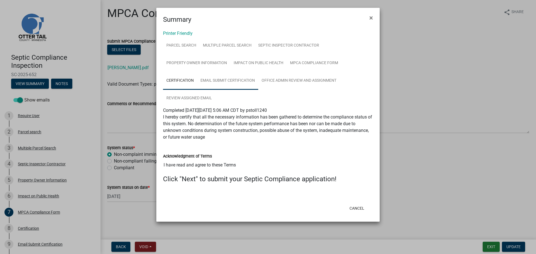
click at [240, 81] on link "Email Submit Certification" at bounding box center [227, 81] width 61 height 18
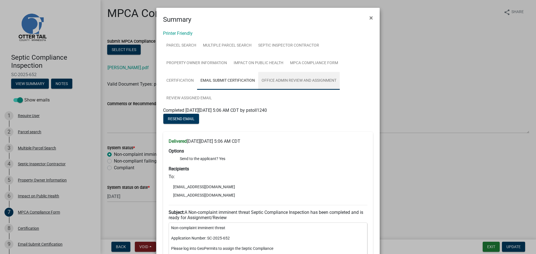
click at [292, 80] on link "Office Admin Review and Assignment" at bounding box center [298, 81] width 81 height 18
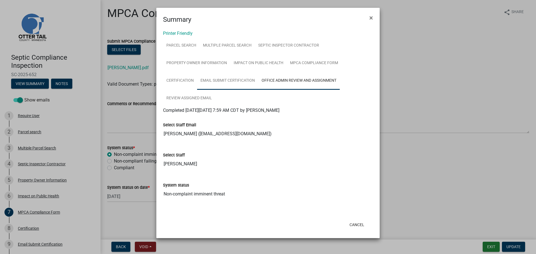
click at [238, 82] on link "Email Submit Certification" at bounding box center [227, 81] width 61 height 18
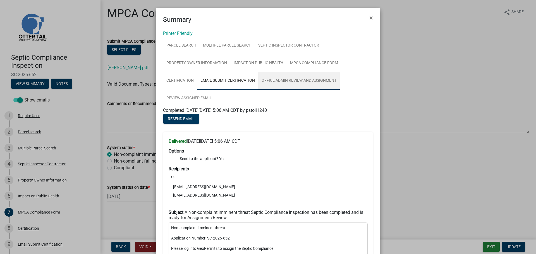
click at [314, 80] on link "Office Admin Review and Assignment" at bounding box center [298, 81] width 81 height 18
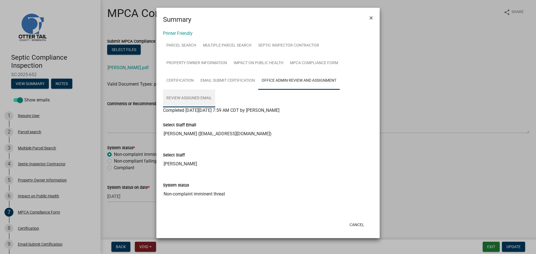
click at [191, 98] on link "Review Assigned Email" at bounding box center [189, 99] width 52 height 18
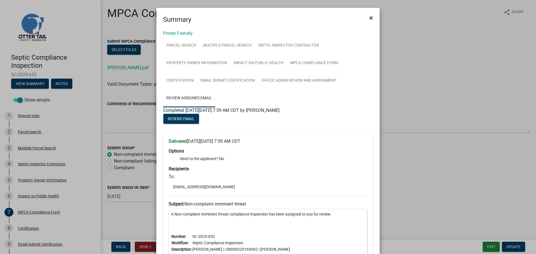
click at [369, 18] on span "×" at bounding box center [371, 18] width 4 height 8
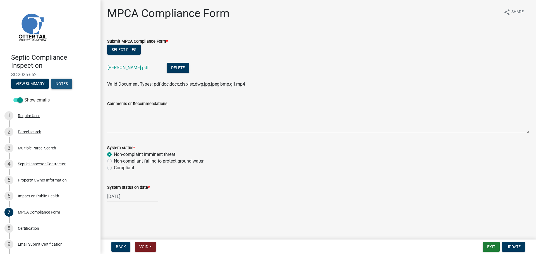
click at [62, 84] on button "Notes" at bounding box center [61, 84] width 21 height 10
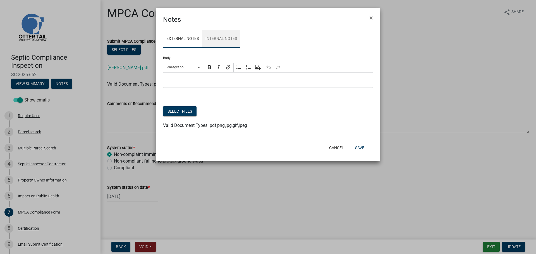
click at [228, 40] on link "Internal Notes" at bounding box center [221, 39] width 38 height 18
click at [372, 18] on span "×" at bounding box center [371, 18] width 4 height 8
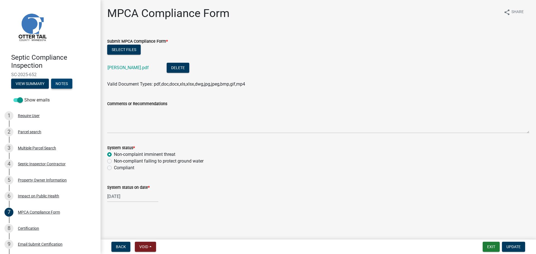
click at [62, 83] on button "Notes" at bounding box center [61, 84] width 21 height 10
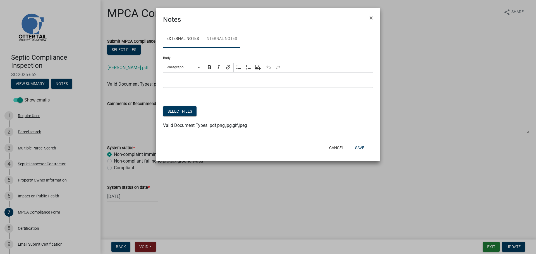
click at [230, 42] on link "Internal Notes" at bounding box center [221, 39] width 38 height 18
drag, startPoint x: 231, startPoint y: 79, endPoint x: 240, endPoint y: 66, distance: 15.3
click at [231, 79] on p "Editor editing area: main. Press Alt+0 for help." at bounding box center [268, 80] width 204 height 7
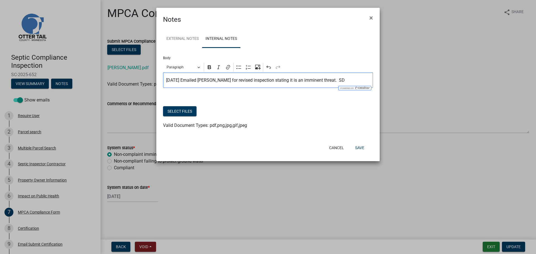
click at [222, 80] on p "[DATE] Emailed [PERSON_NAME] for revised inspection stating it is an imminent t…" at bounding box center [268, 80] width 204 height 7
click at [361, 147] on button "Save" at bounding box center [360, 148] width 18 height 10
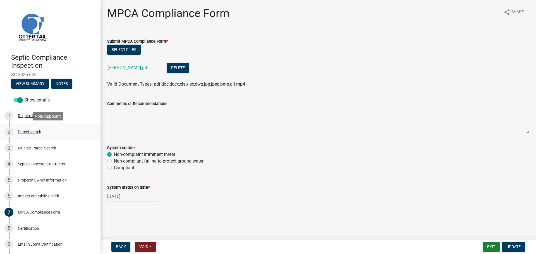
click at [30, 133] on div "Parcel search" at bounding box center [29, 132] width 23 height 4
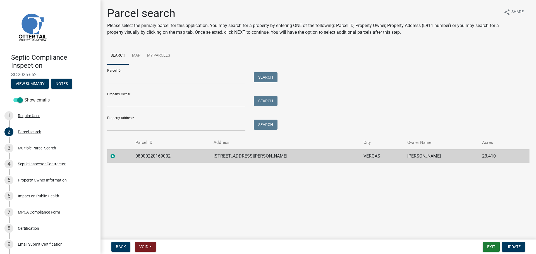
drag, startPoint x: 223, startPoint y: 156, endPoint x: 428, endPoint y: 159, distance: 204.9
click at [428, 159] on tr "08000220169002 30597 CANDOR [PERSON_NAME] VERGAS [PERSON_NAME] 23.410" at bounding box center [318, 156] width 422 height 14
copy tr "30597 CANDOR [PERSON_NAME] VERGAS [PERSON_NAME]"
click at [348, 184] on main "Parcel search Please select the primary parcel for this application. You may se…" at bounding box center [317, 119] width 435 height 238
